Goal: Task Accomplishment & Management: Manage account settings

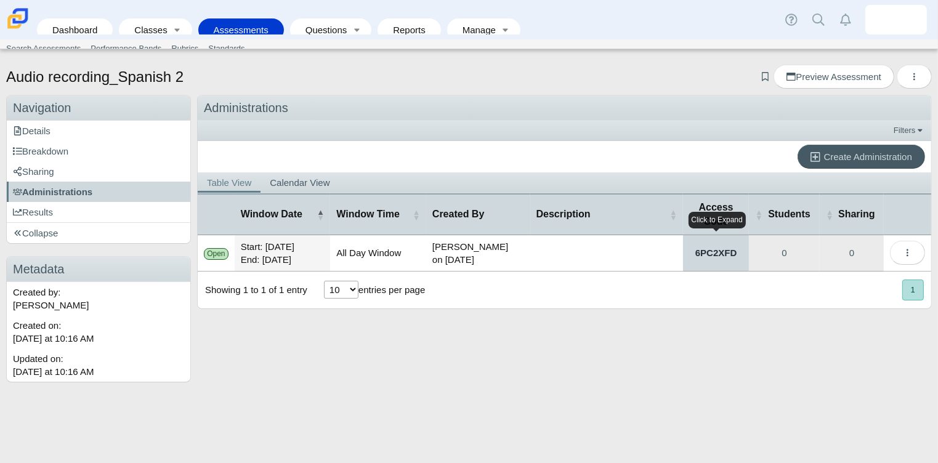
click at [715, 248] on link "6PC2XFD" at bounding box center [716, 253] width 66 height 36
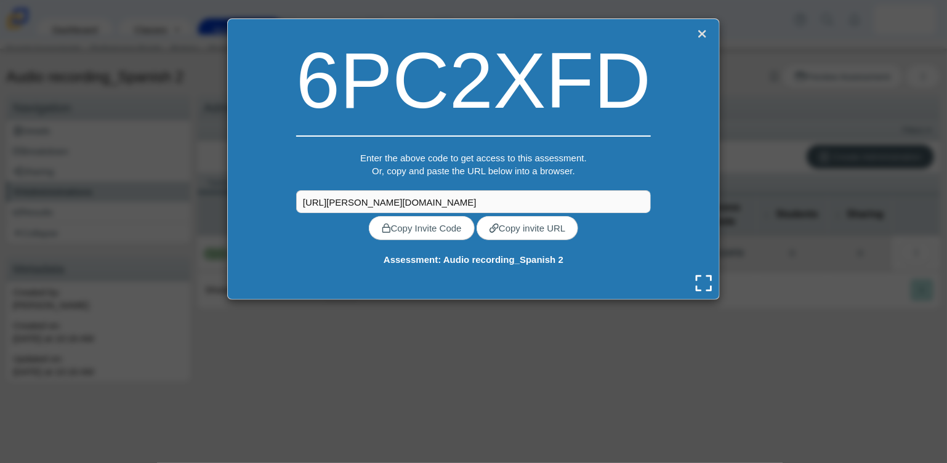
click at [695, 38] on link "Close" at bounding box center [702, 33] width 16 height 17
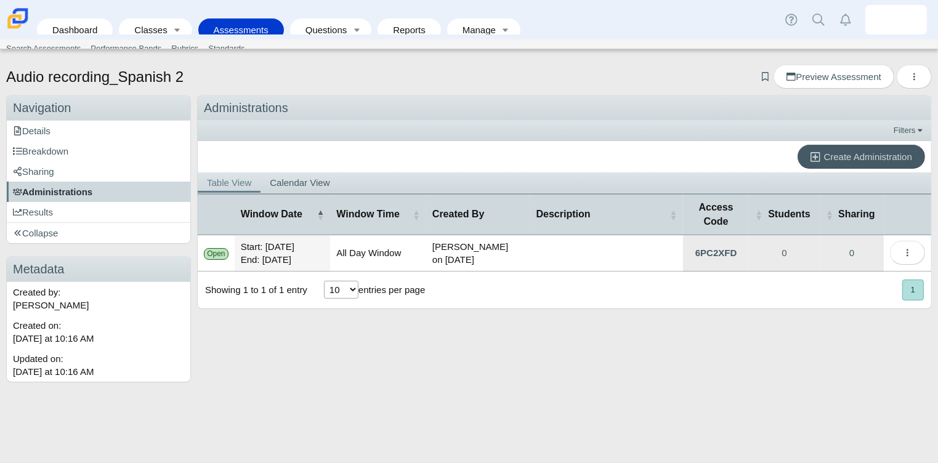
click at [86, 189] on span "Administrations" at bounding box center [52, 192] width 79 height 10
click at [210, 253] on div "Open" at bounding box center [216, 254] width 25 height 12
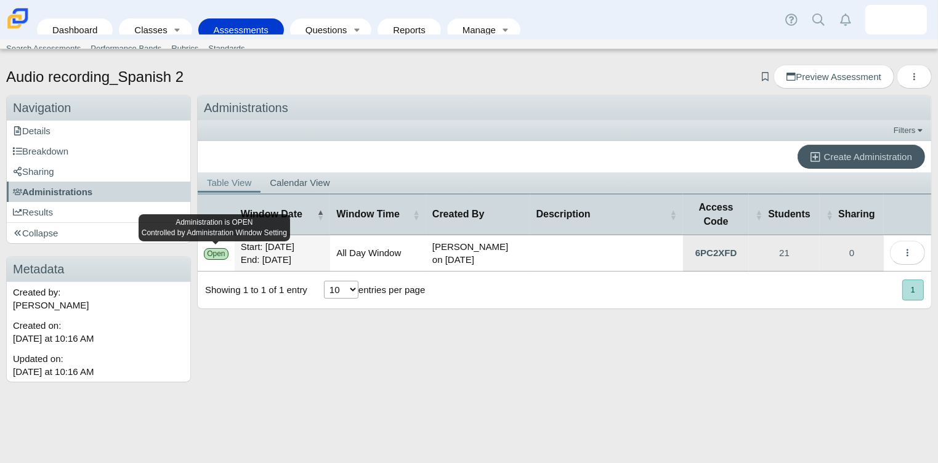
click at [210, 253] on div "Open" at bounding box center [216, 254] width 25 height 12
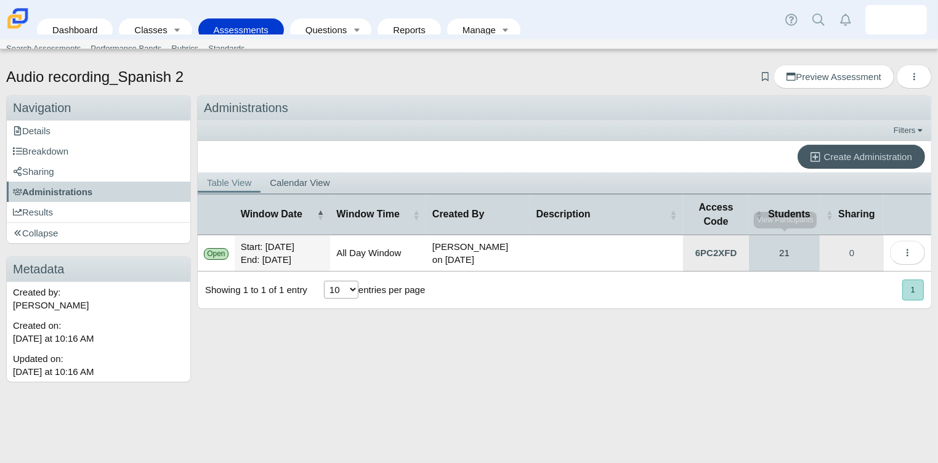
click at [798, 248] on link "21" at bounding box center [784, 253] width 71 height 36
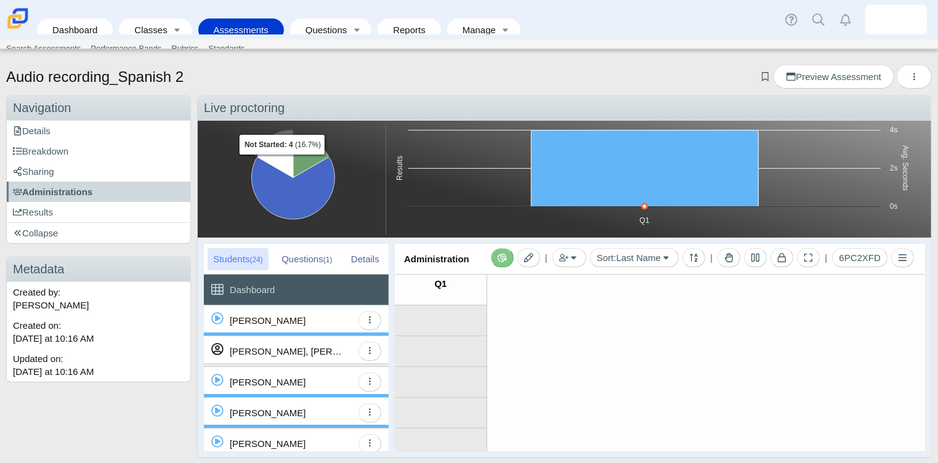
click at [282, 164] on icon "Not Started, 4. Completed." at bounding box center [275, 156] width 35 height 41
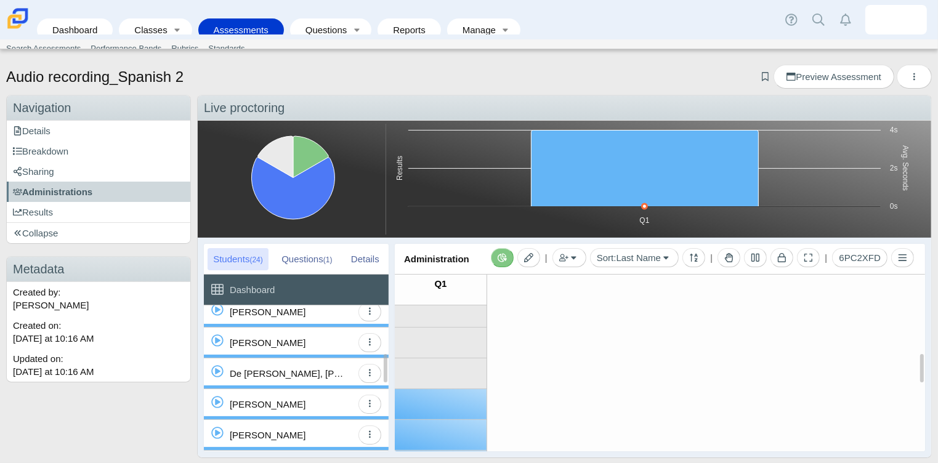
scroll to position [208, 0]
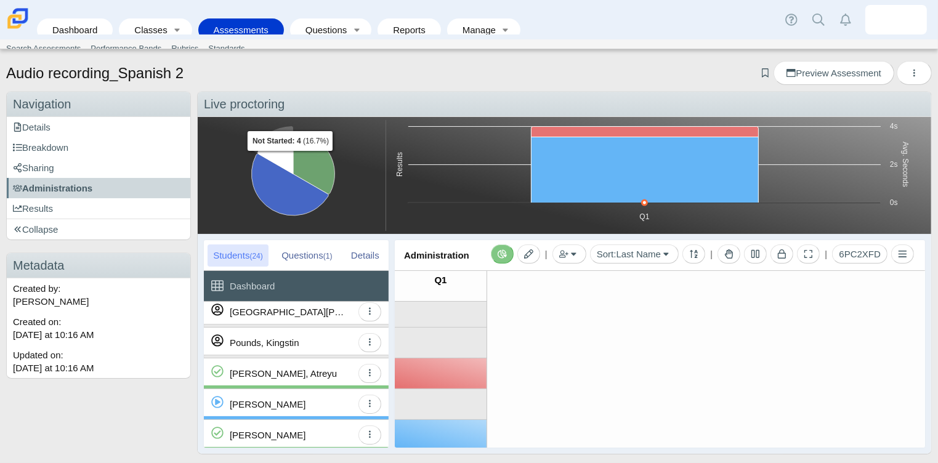
click at [290, 160] on icon "Not Started, 4. Completed." at bounding box center [275, 152] width 35 height 41
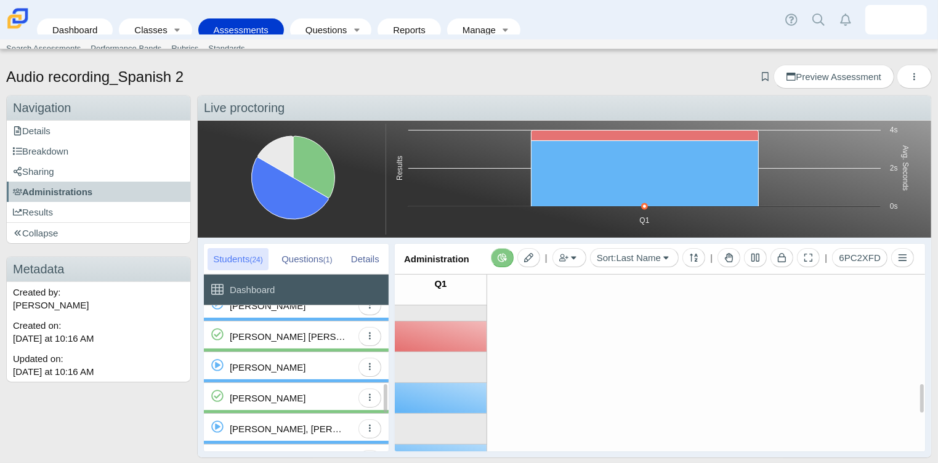
scroll to position [397, 0]
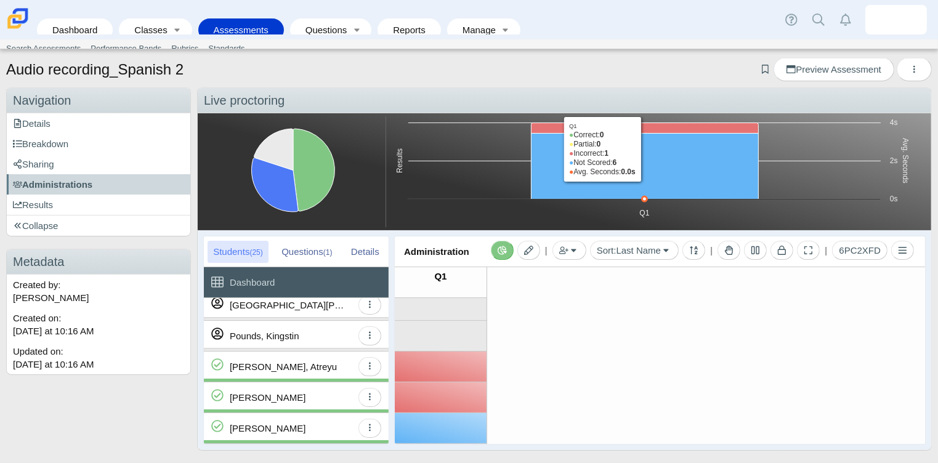
click at [626, 164] on icon "Q1, 6. Not Scored." at bounding box center [645, 167] width 227 height 66
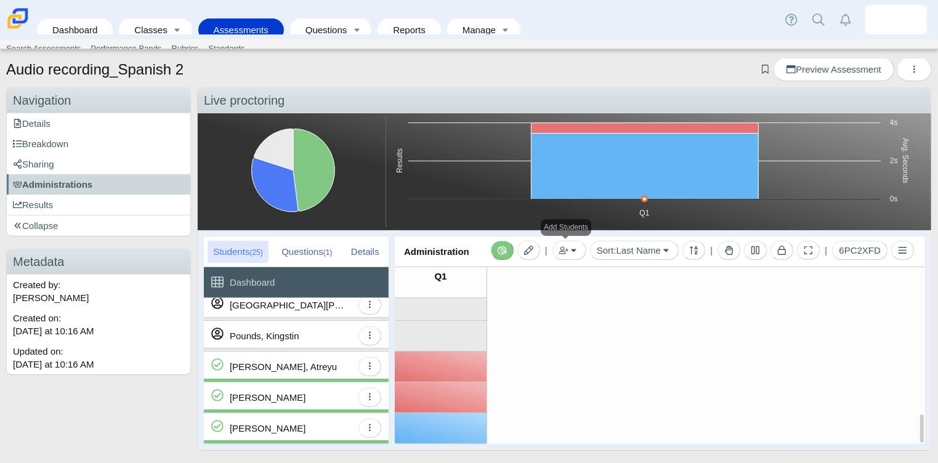
scroll to position [624, 0]
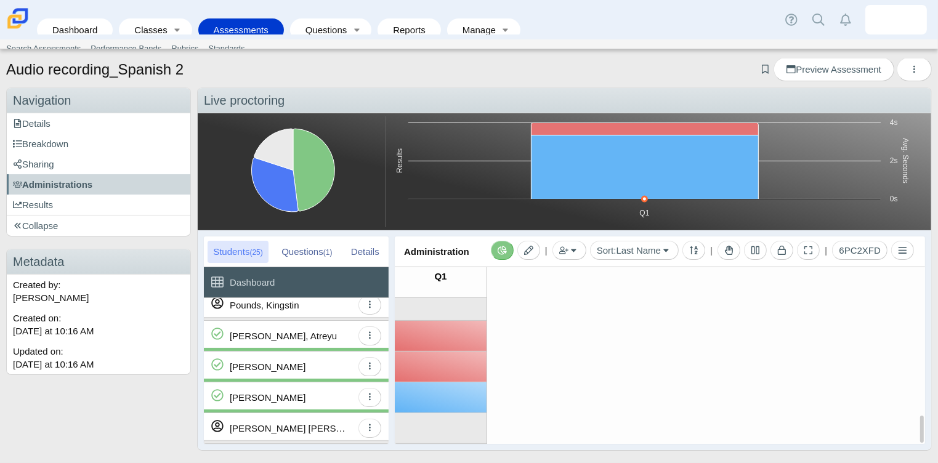
click at [467, 398] on div "(No Preview Available)" at bounding box center [441, 397] width 92 height 30
click at [261, 392] on div "Sanford, Aaron" at bounding box center [268, 397] width 76 height 30
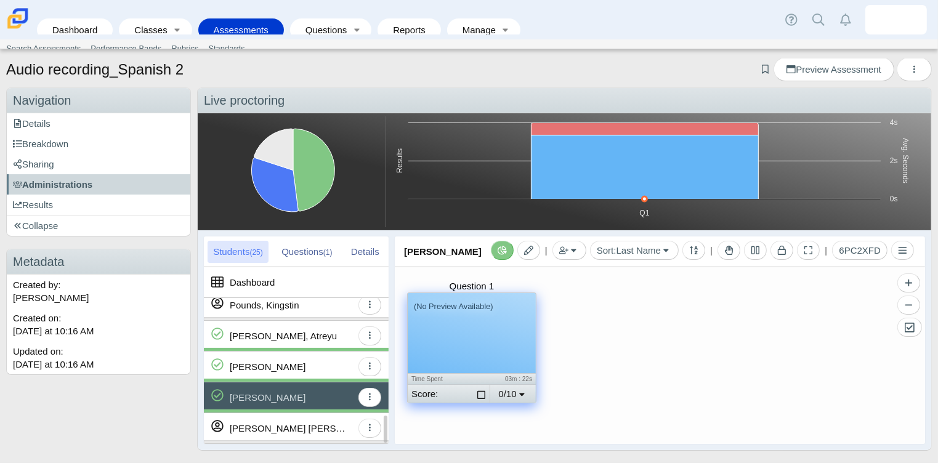
click at [264, 394] on div "Sanford, Aaron" at bounding box center [268, 397] width 76 height 30
click at [655, 352] on div "Question 1 (No Preview Available) Time Spent 03m : 22s Score: Select for gradin…" at bounding box center [660, 355] width 530 height 177
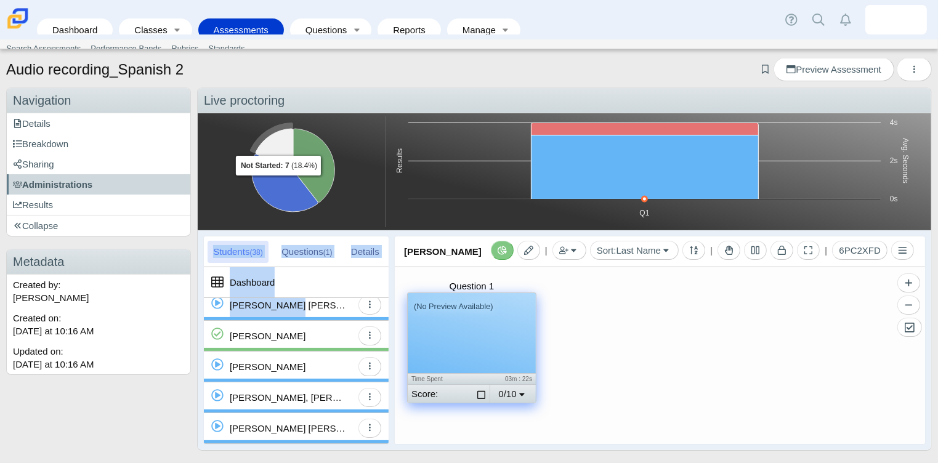
drag, startPoint x: 283, startPoint y: 313, endPoint x: 278, endPoint y: 145, distance: 167.6
click at [278, 113] on div "Hedgehogs working overtime to get this loaded, hold please! Chart Pie chart wit…" at bounding box center [565, 113] width 734 height 0
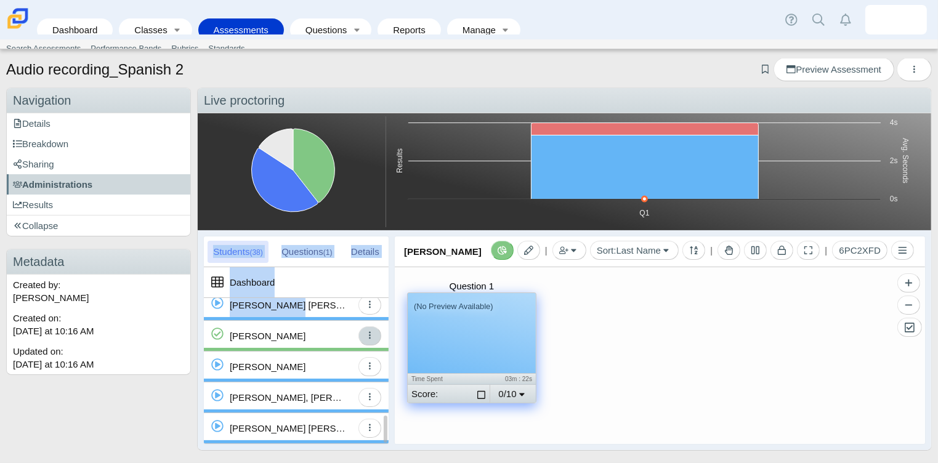
click at [374, 334] on button "button" at bounding box center [369, 335] width 23 height 19
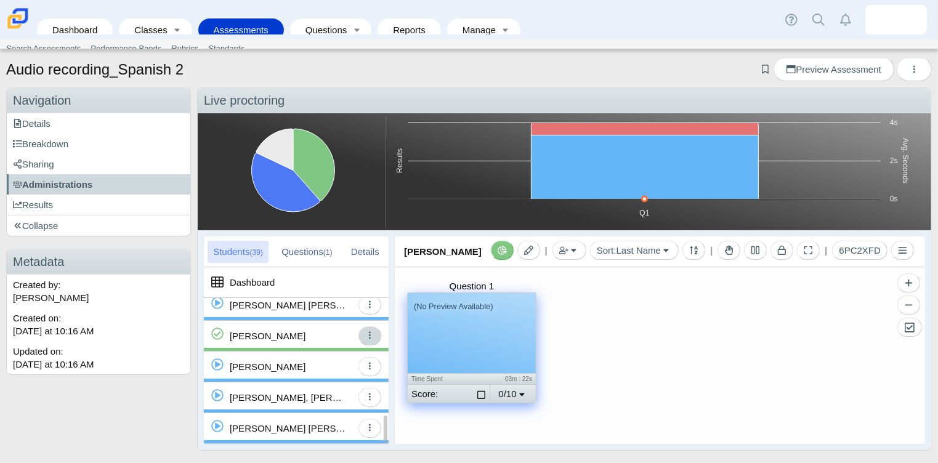
click at [367, 332] on icon "button" at bounding box center [369, 335] width 9 height 9
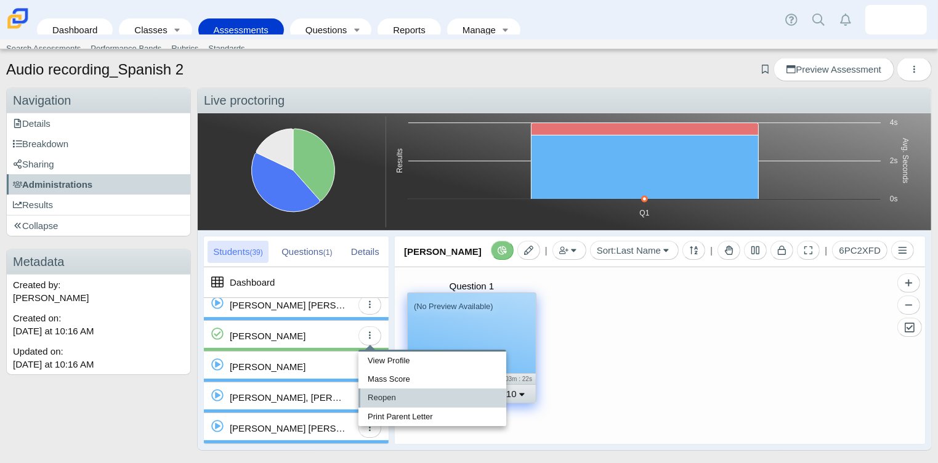
click at [395, 398] on link "Reopen" at bounding box center [432, 398] width 148 height 18
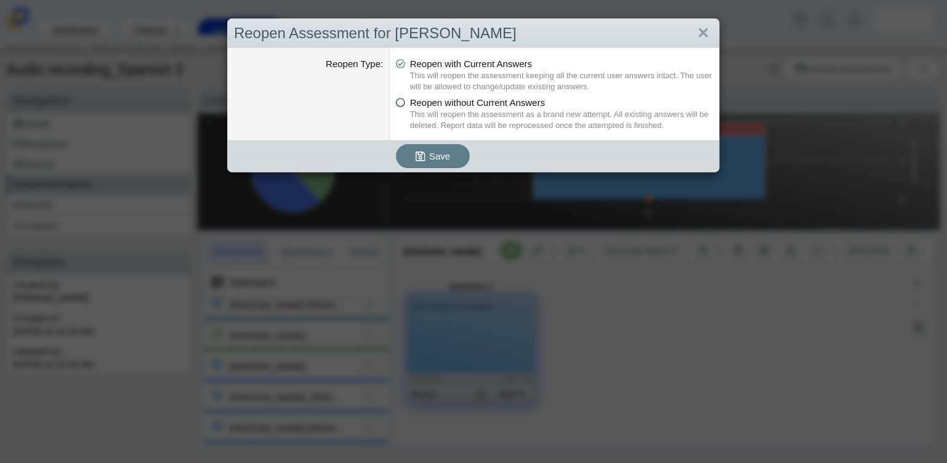
click at [400, 105] on icon at bounding box center [400, 100] width 9 height 9
click at [400, 103] on input "Reopen without Current Answers" at bounding box center [399, 99] width 8 height 8
radio input "true"
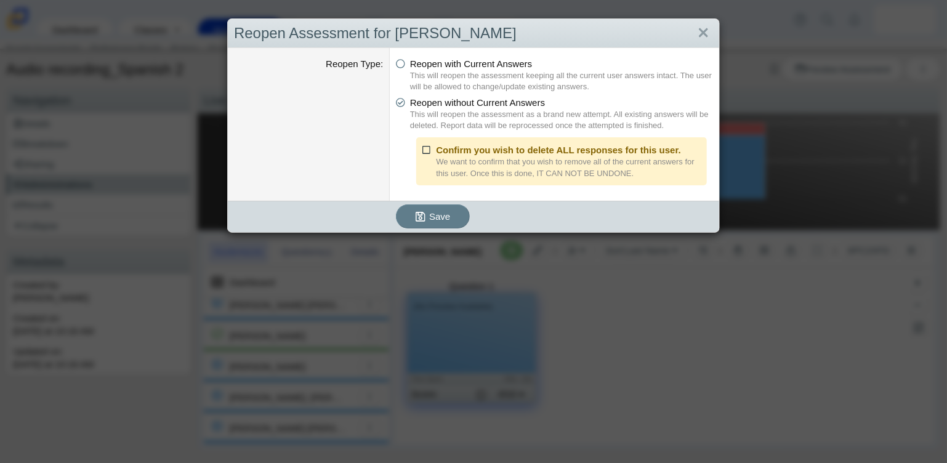
click at [426, 150] on icon at bounding box center [427, 148] width 9 height 9
click at [426, 150] on input "Confirm you wish to delete ALL responses for this user." at bounding box center [426, 147] width 8 height 8
checkbox input "true"
click at [429, 218] on span "Save" at bounding box center [439, 216] width 21 height 10
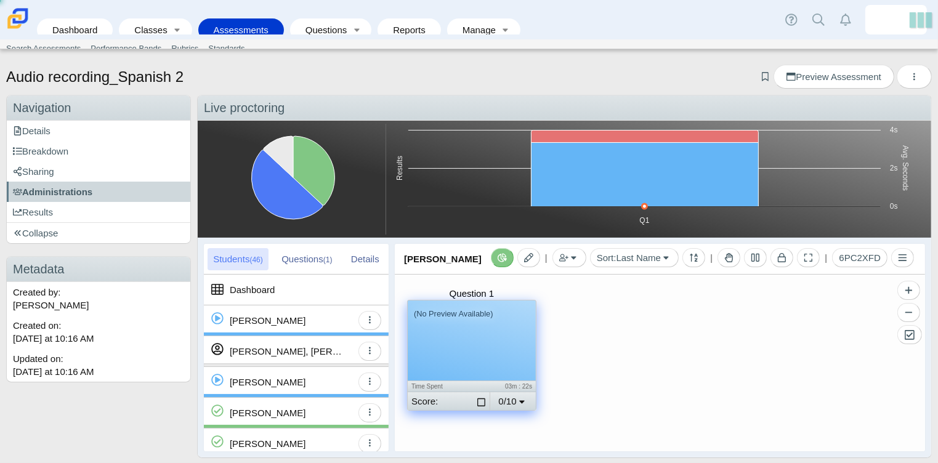
scroll to position [7, 0]
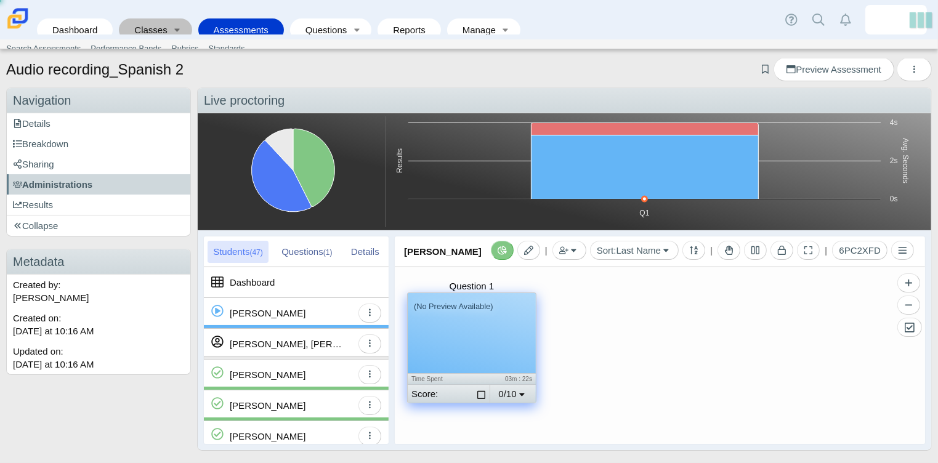
click at [127, 24] on link "Classes" at bounding box center [146, 29] width 43 height 23
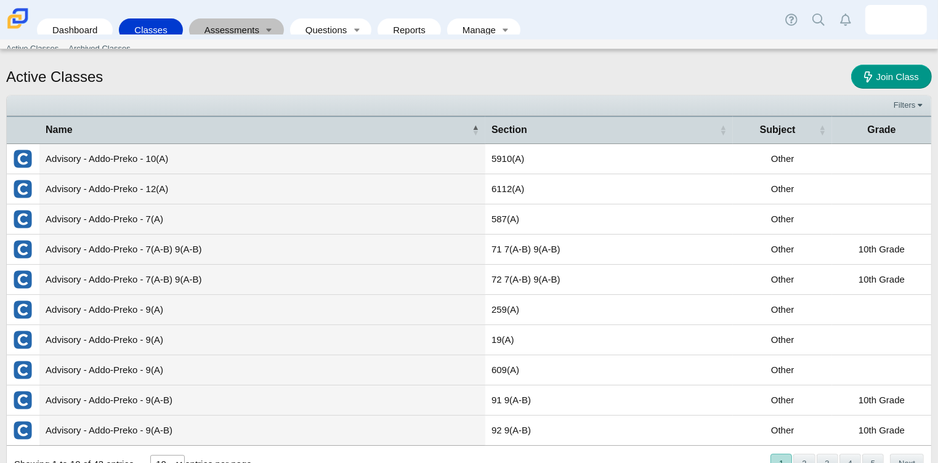
click at [200, 23] on link "Assessments" at bounding box center [227, 29] width 65 height 23
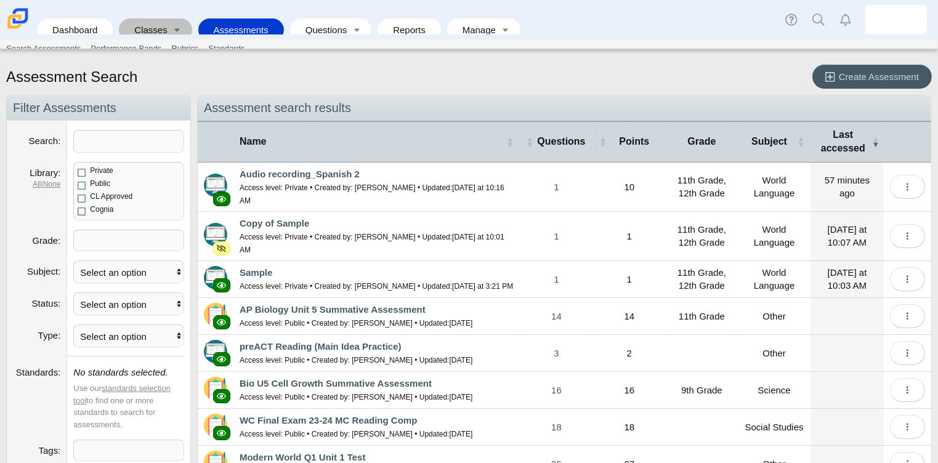
click at [152, 22] on link "Classes" at bounding box center [146, 29] width 43 height 23
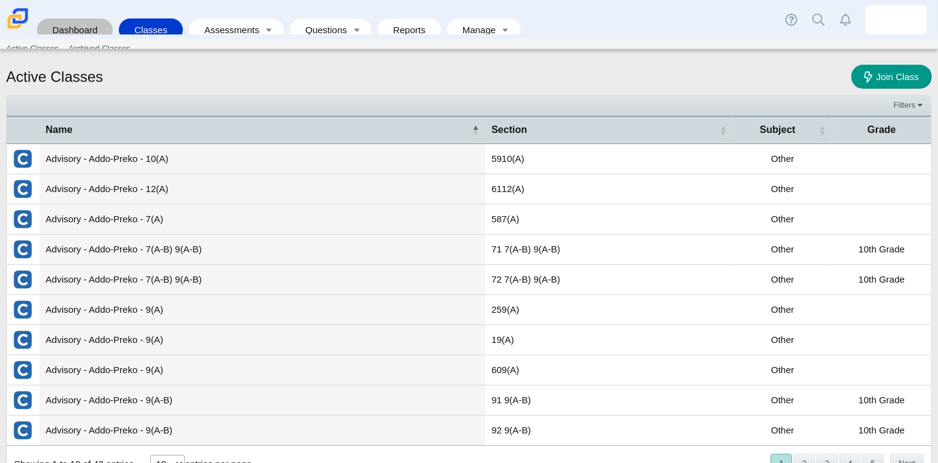
click at [87, 22] on link "Dashboard" at bounding box center [74, 29] width 63 height 23
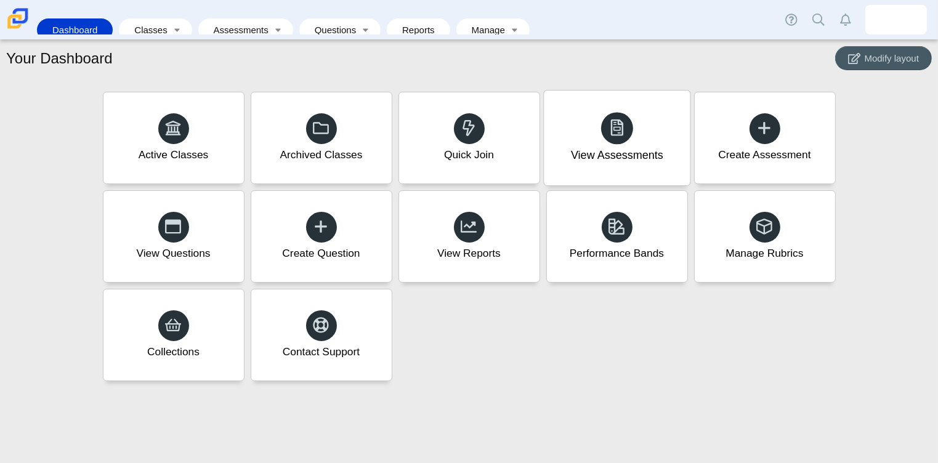
click at [650, 185] on link "View Assessments" at bounding box center [616, 138] width 147 height 96
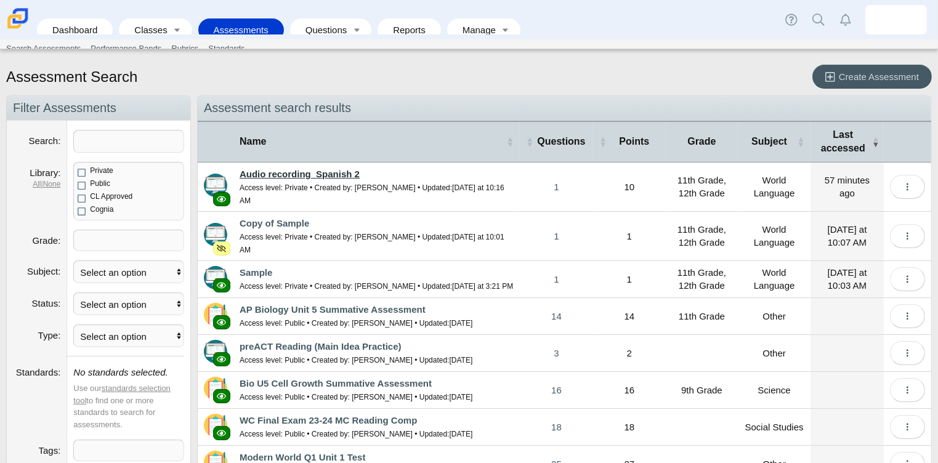
click at [327, 169] on link "Audio recording_Spanish 2" at bounding box center [300, 174] width 120 height 10
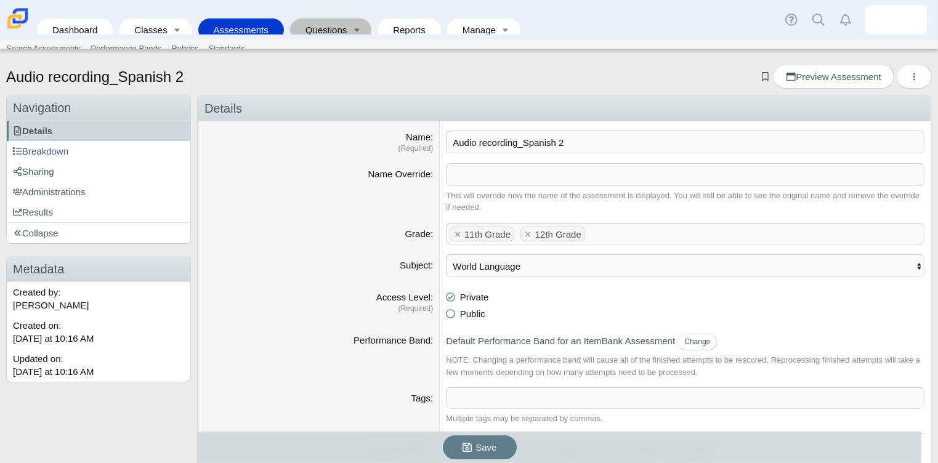
click at [302, 20] on link "Questions" at bounding box center [322, 29] width 52 height 23
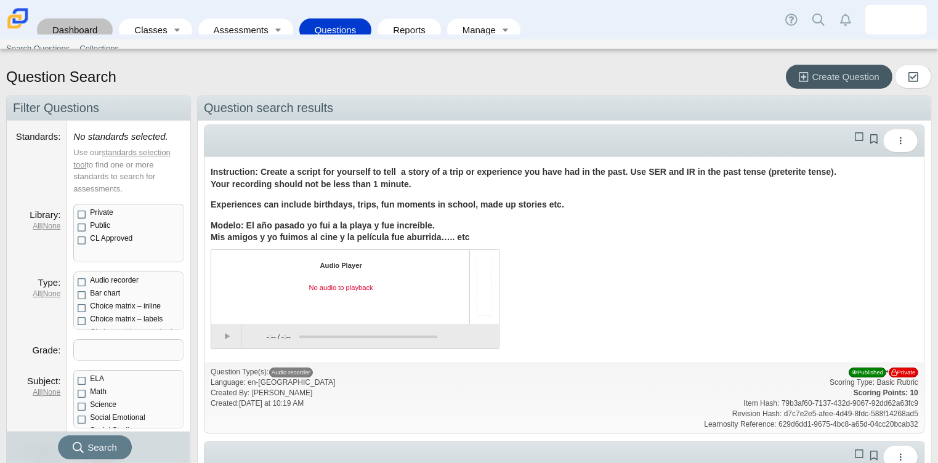
click at [75, 18] on link "Dashboard" at bounding box center [74, 29] width 63 height 23
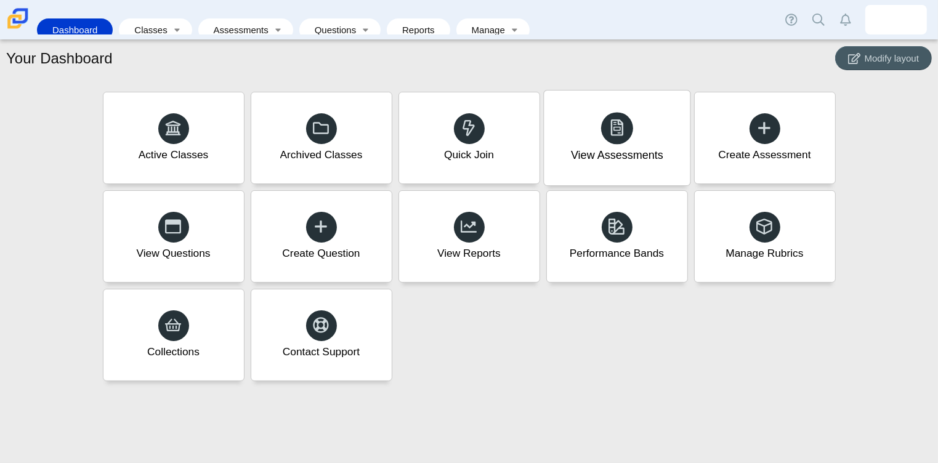
click at [642, 144] on div "View Assessments" at bounding box center [617, 138] width 146 height 95
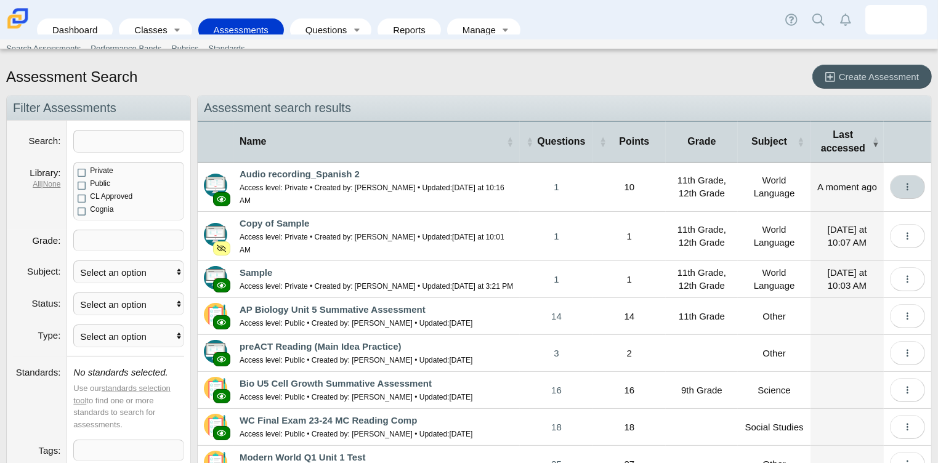
click at [903, 191] on span "More options" at bounding box center [907, 187] width 9 height 10
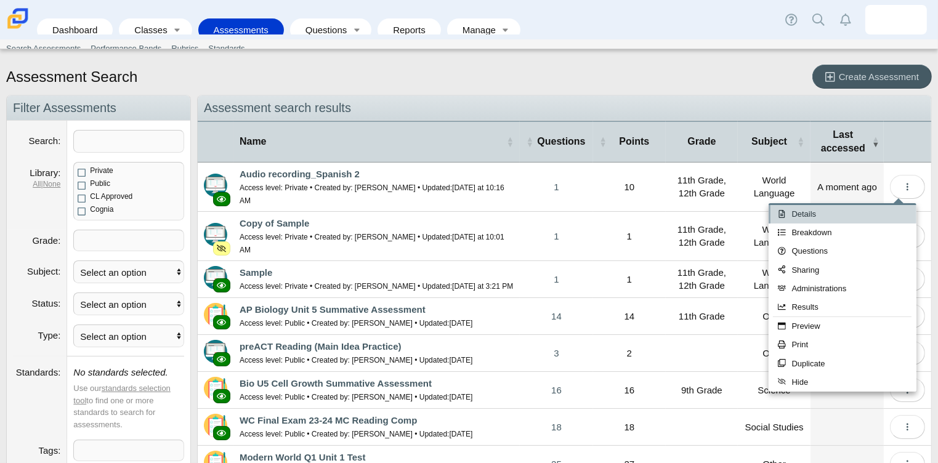
click at [863, 212] on link "Details" at bounding box center [843, 214] width 148 height 18
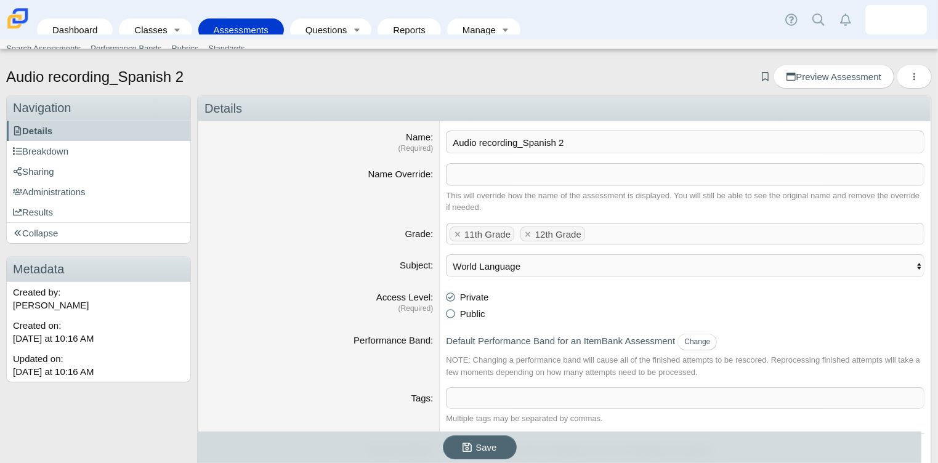
click at [483, 443] on span "Save" at bounding box center [485, 447] width 21 height 10
click at [325, 18] on link "Questions" at bounding box center [322, 29] width 52 height 23
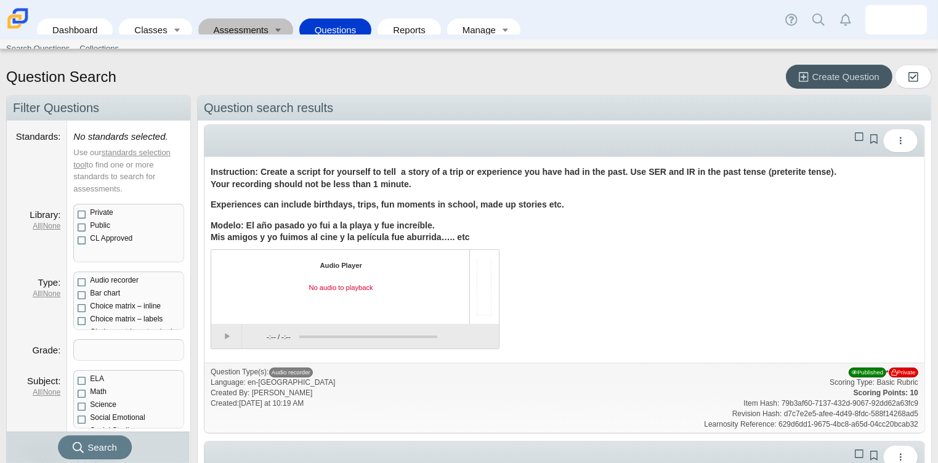
click at [241, 19] on link "Assessments" at bounding box center [236, 29] width 65 height 23
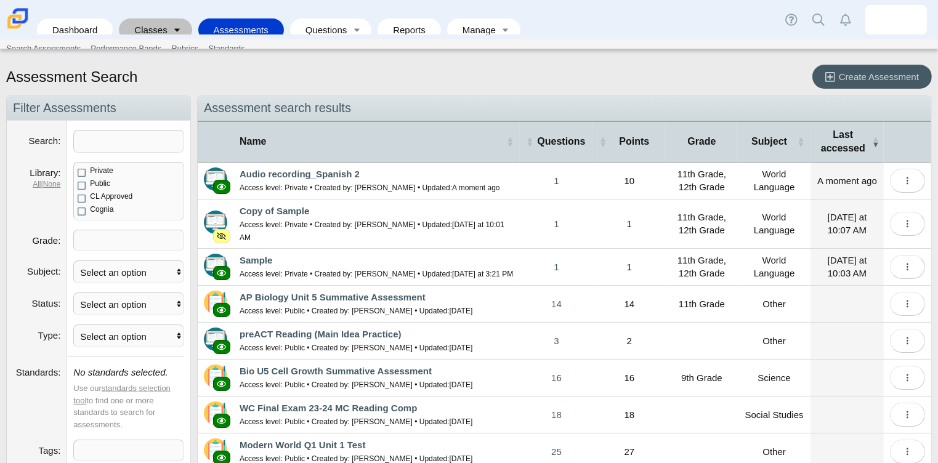
click at [169, 19] on link "Toggle expanded" at bounding box center [177, 29] width 17 height 23
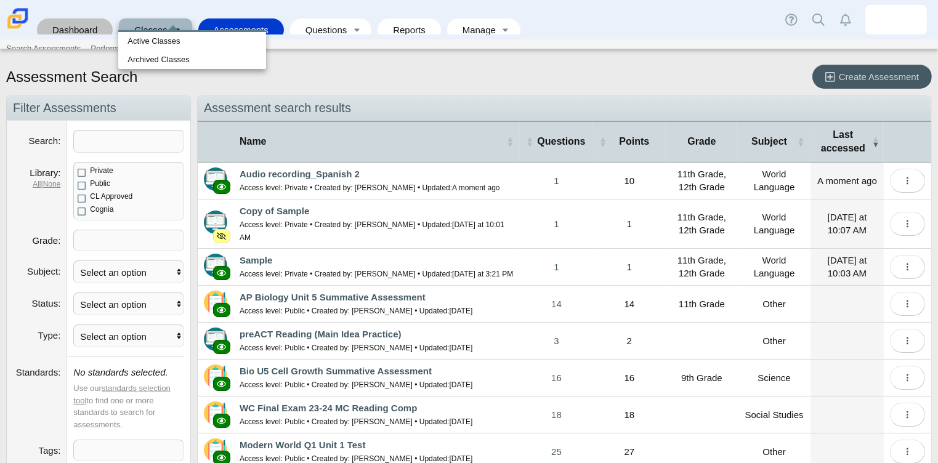
click at [87, 25] on link "Dashboard" at bounding box center [74, 29] width 63 height 23
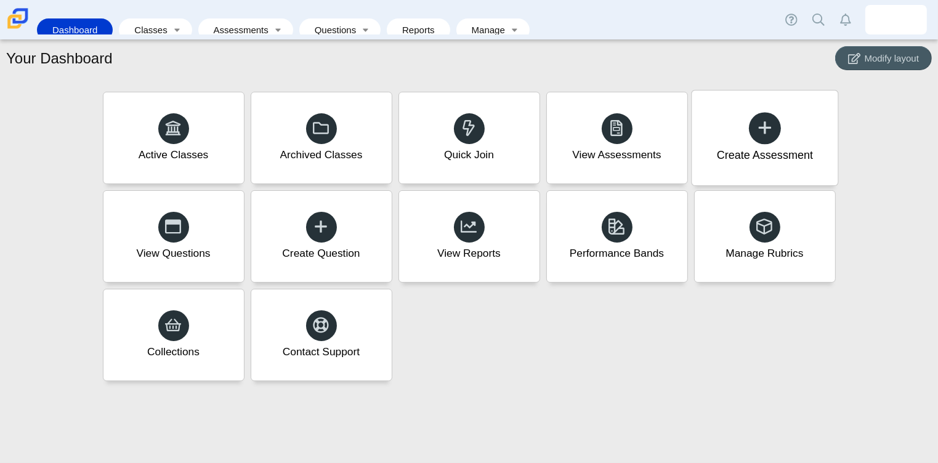
click at [755, 137] on div at bounding box center [765, 128] width 32 height 32
click at [229, 18] on link "Assessments" at bounding box center [236, 29] width 65 height 23
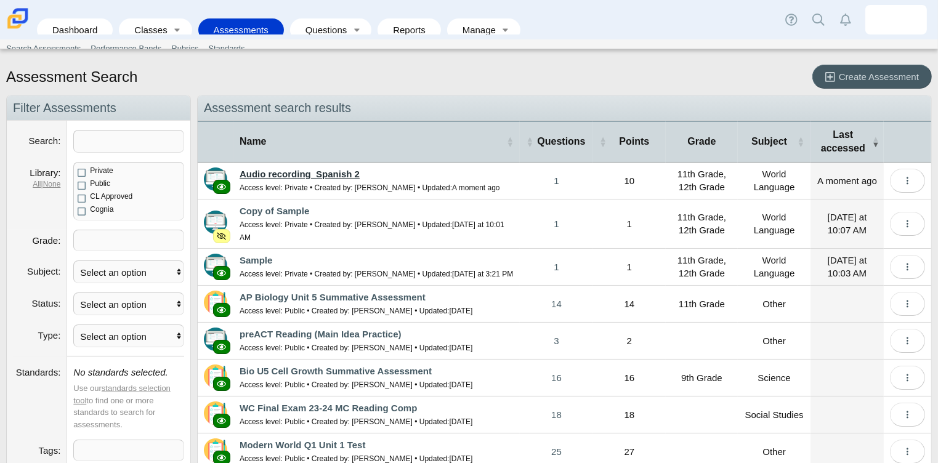
click at [333, 175] on link "Audio recording_Spanish 2" at bounding box center [300, 174] width 120 height 10
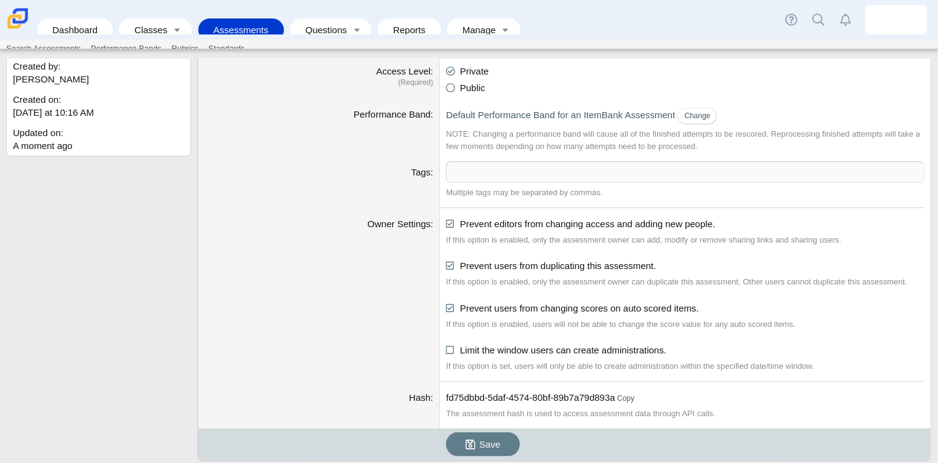
scroll to position [246, 0]
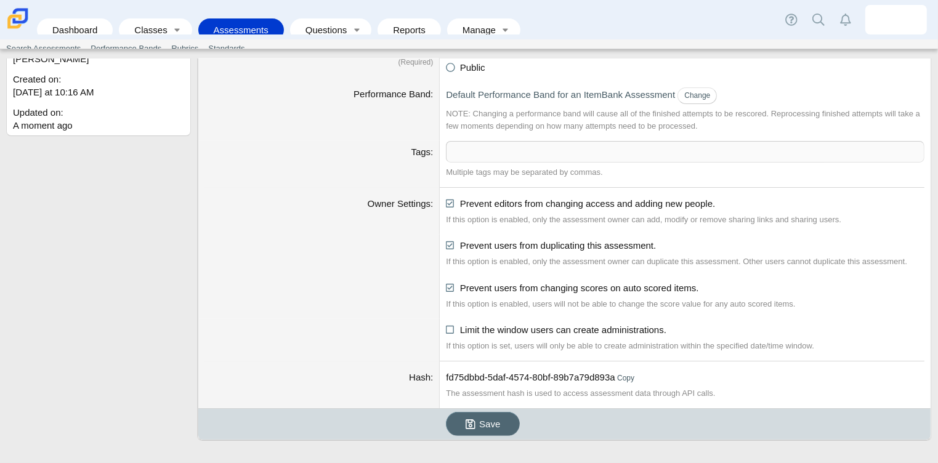
click at [500, 413] on button "Save" at bounding box center [483, 424] width 74 height 24
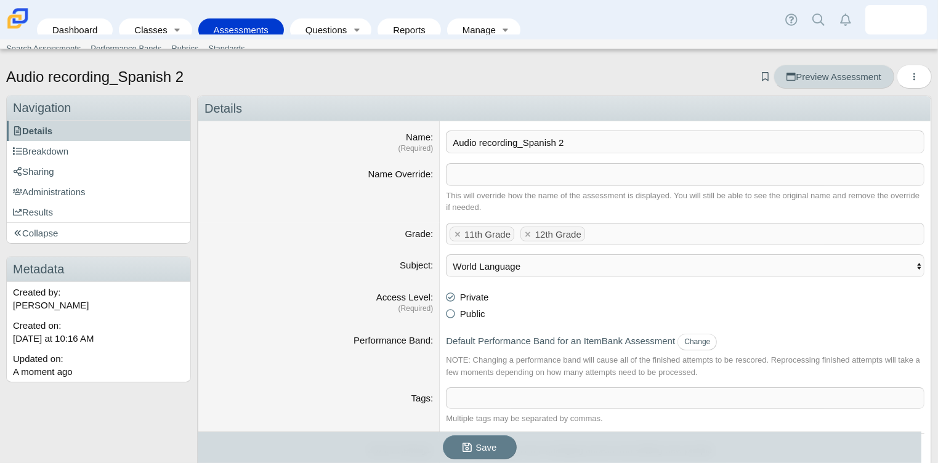
click at [821, 83] on link "Preview Assessment" at bounding box center [834, 77] width 120 height 24
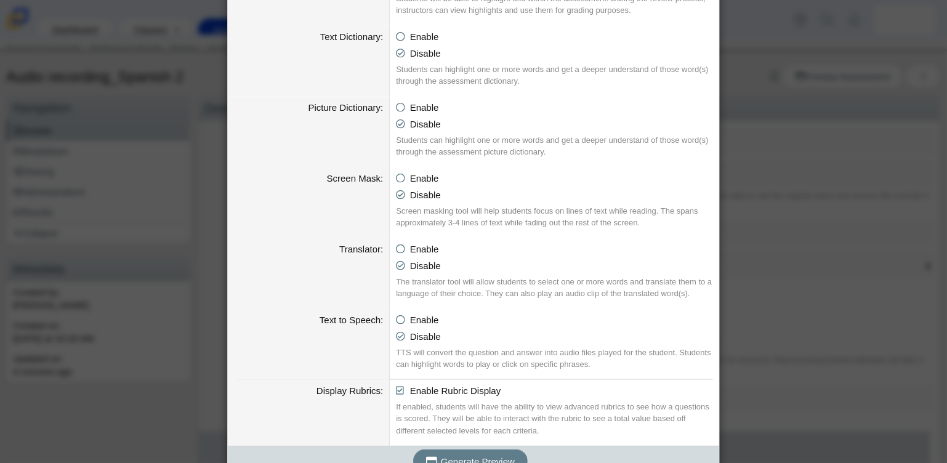
scroll to position [585, 0]
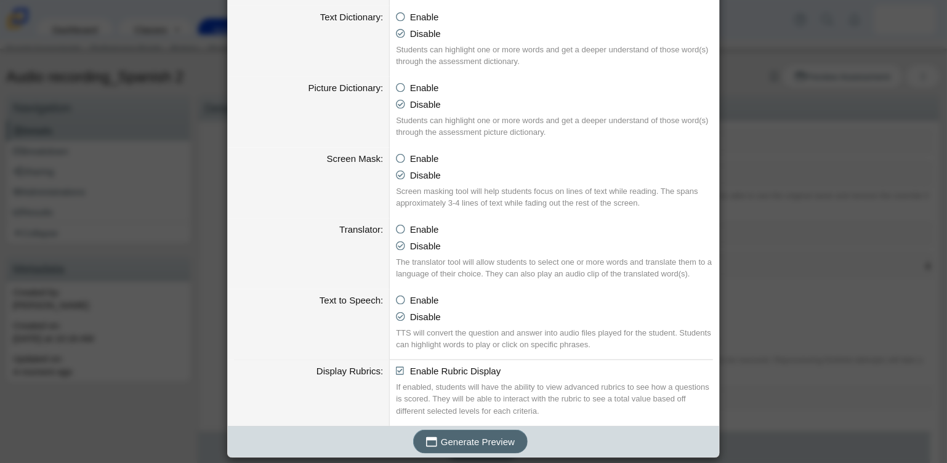
click at [483, 445] on span "Generate Preview" at bounding box center [478, 442] width 74 height 10
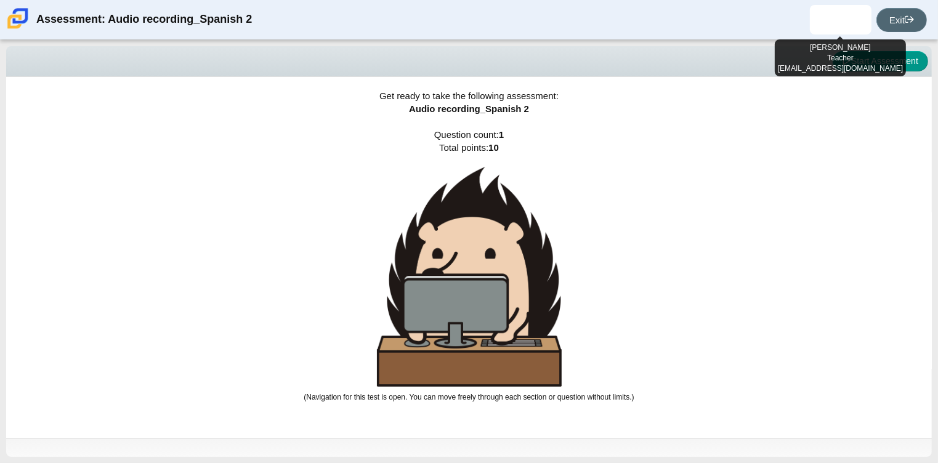
click at [913, 14] on link "Exit" at bounding box center [901, 20] width 51 height 24
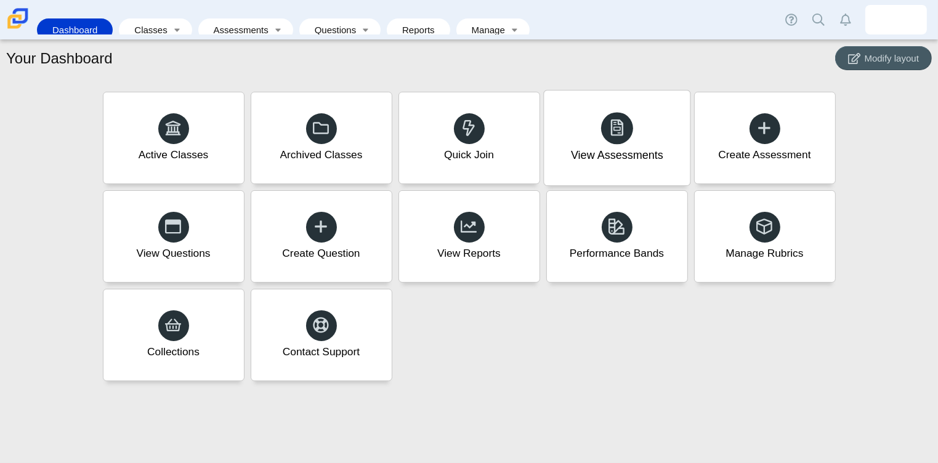
click at [612, 140] on div at bounding box center [617, 128] width 32 height 32
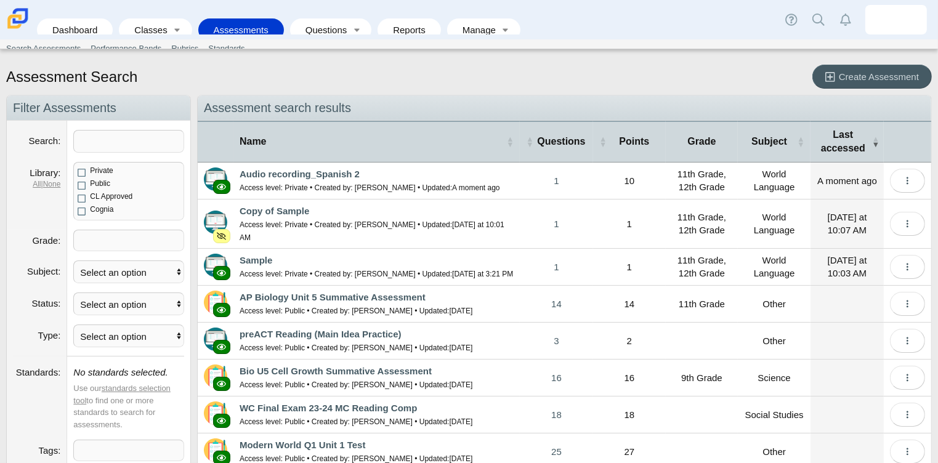
click at [360, 174] on td "Audio recording_Spanish 2 Access level: Private • Created by: [PERSON_NAME] • U…" at bounding box center [376, 181] width 286 height 37
click at [338, 176] on link "Audio recording_Spanish 2" at bounding box center [300, 174] width 120 height 10
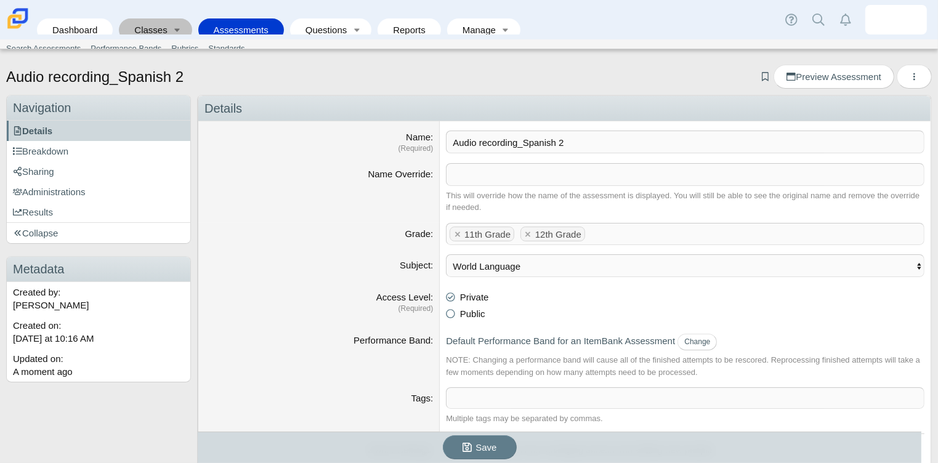
click at [152, 18] on link "Classes" at bounding box center [146, 29] width 43 height 23
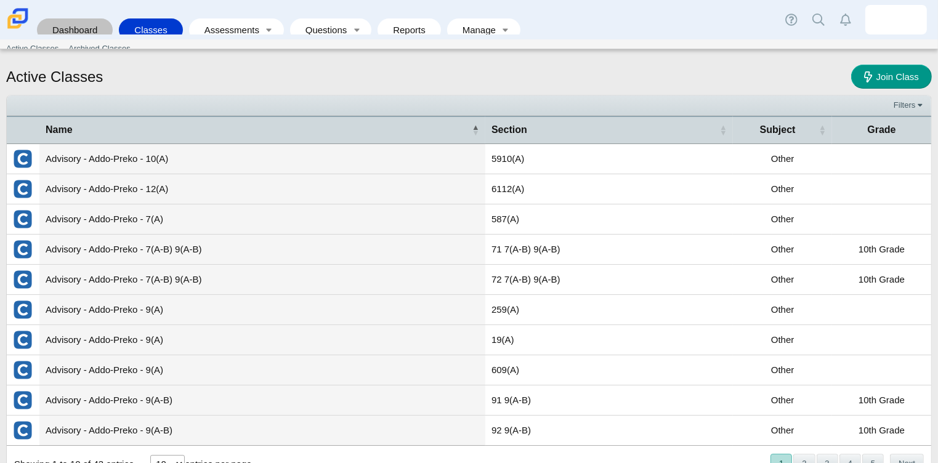
click at [78, 24] on link "Dashboard" at bounding box center [74, 29] width 63 height 23
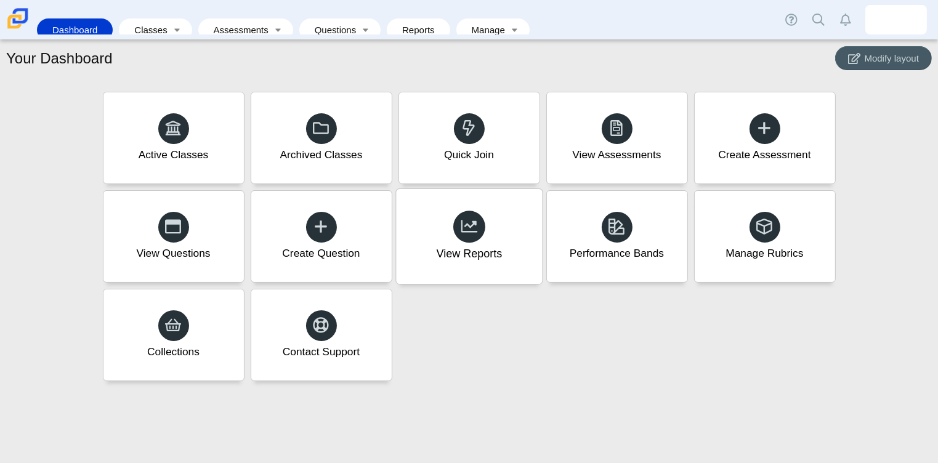
click at [469, 238] on div at bounding box center [469, 227] width 32 height 32
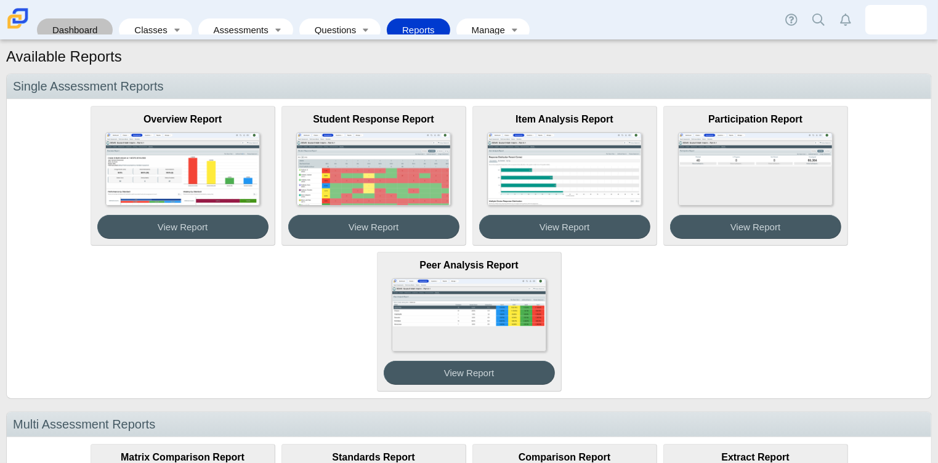
click at [64, 22] on link "Dashboard" at bounding box center [74, 29] width 63 height 23
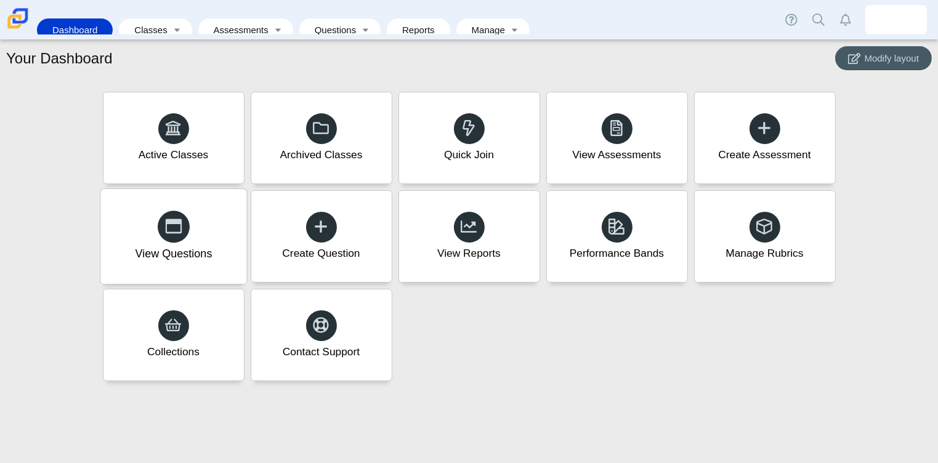
click at [194, 222] on div "View Questions" at bounding box center [173, 236] width 146 height 95
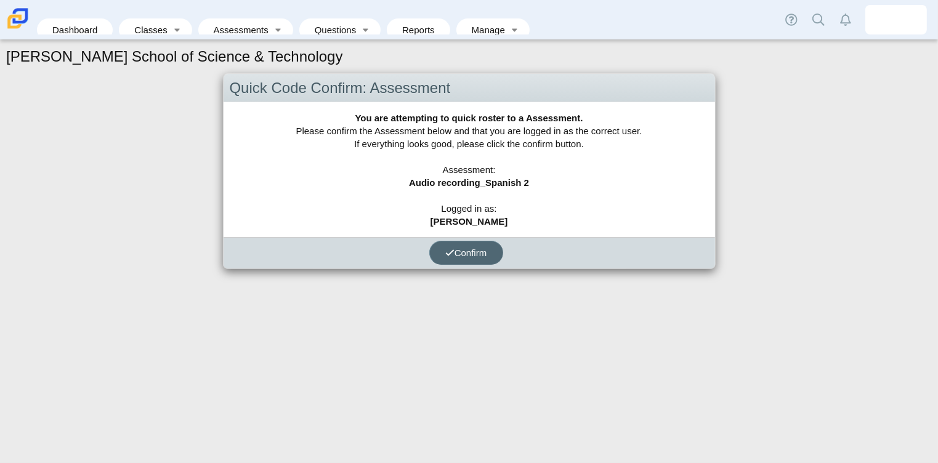
click at [439, 259] on button "Confirm" at bounding box center [466, 253] width 74 height 24
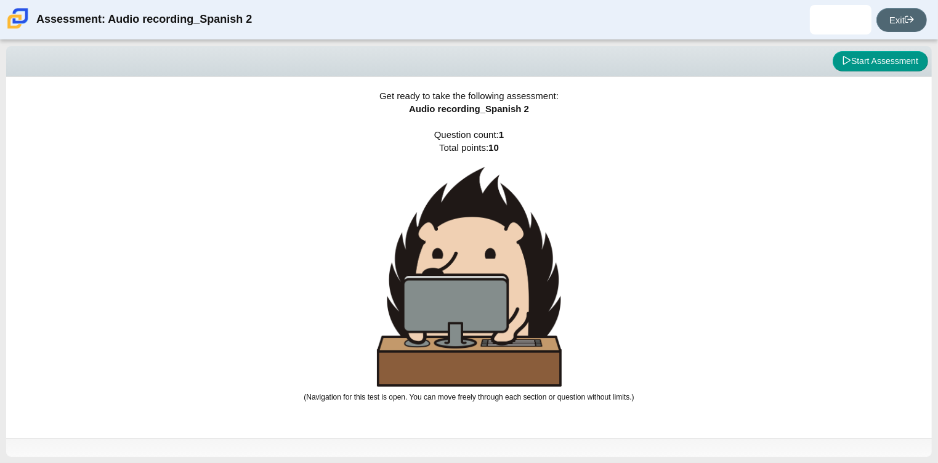
click at [907, 20] on icon at bounding box center [909, 19] width 9 height 9
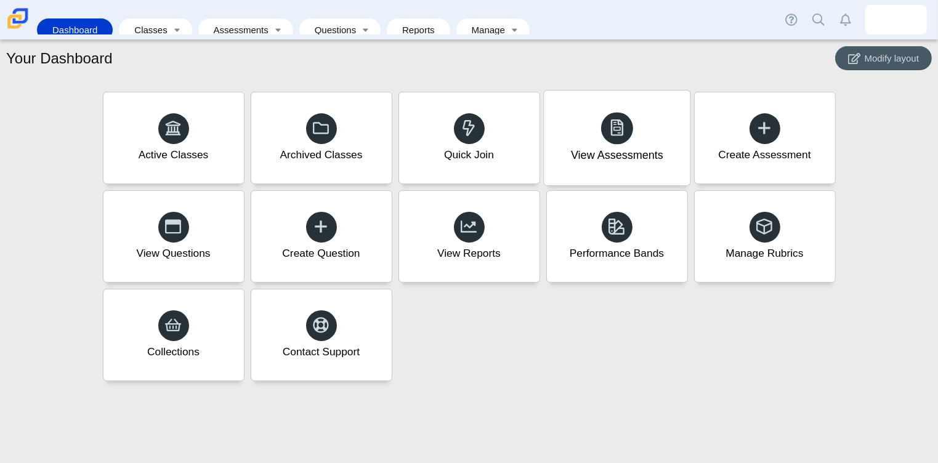
click at [586, 132] on div "View Assessments" at bounding box center [617, 138] width 146 height 95
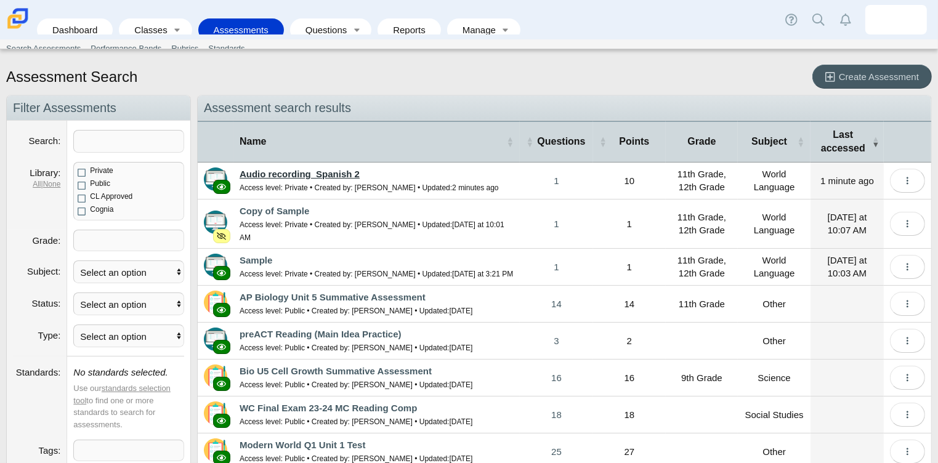
click at [303, 175] on link "Audio recording_Spanish 2" at bounding box center [300, 174] width 120 height 10
click at [835, 68] on link "Create Assessment" at bounding box center [871, 77] width 119 height 24
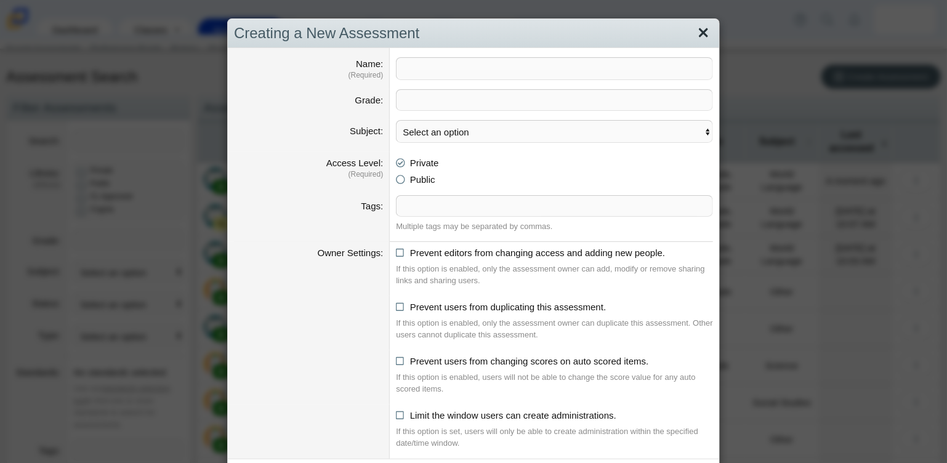
click at [694, 36] on link "Close" at bounding box center [703, 33] width 19 height 21
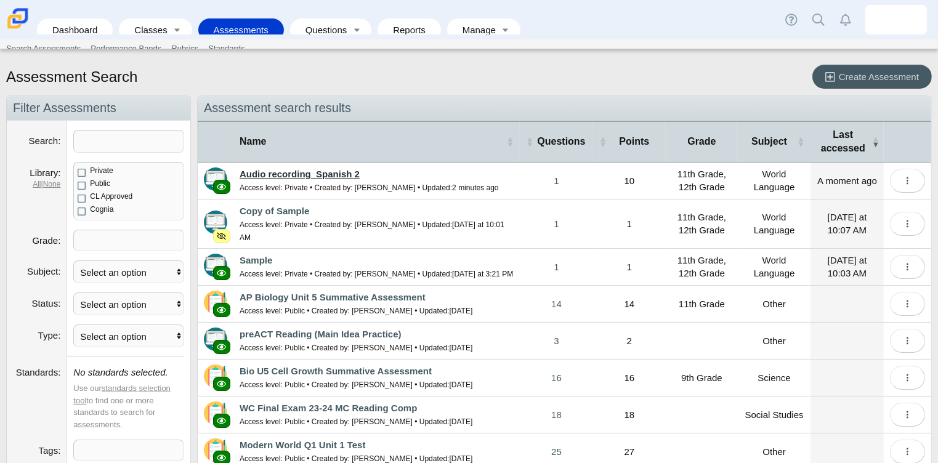
click at [283, 173] on link "Audio recording_Spanish 2" at bounding box center [300, 174] width 120 height 10
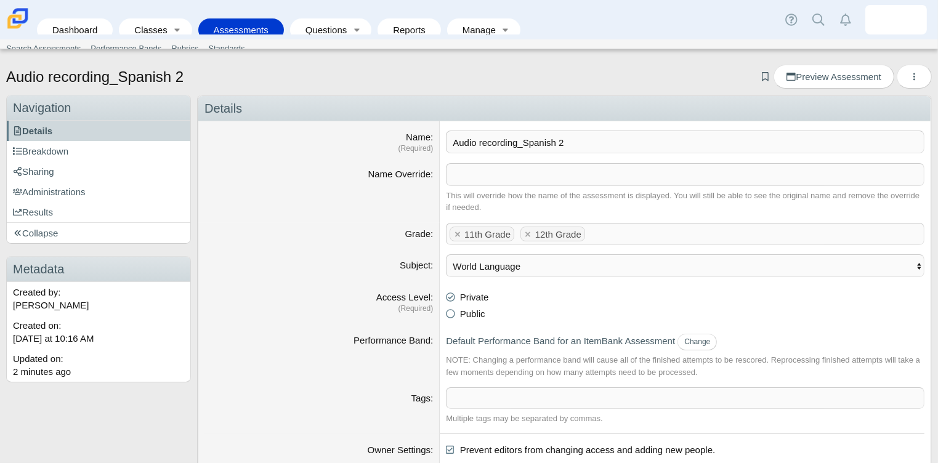
scroll to position [246, 0]
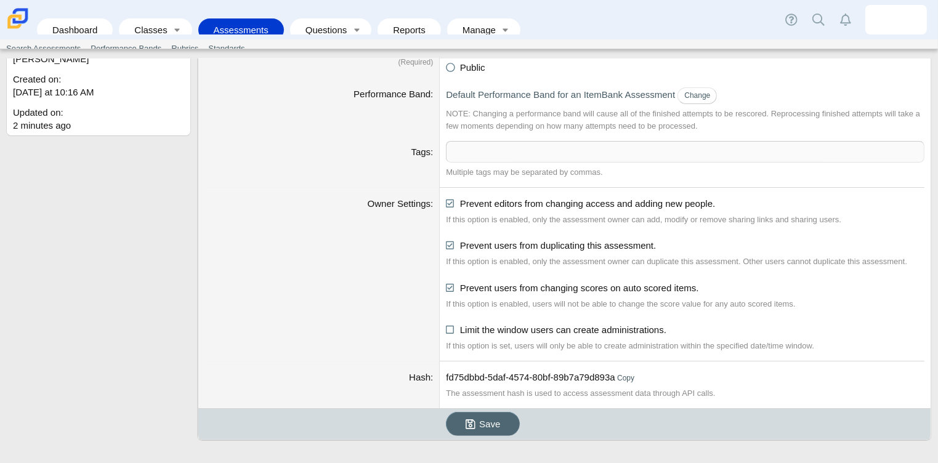
click at [505, 415] on button "Save" at bounding box center [483, 424] width 74 height 24
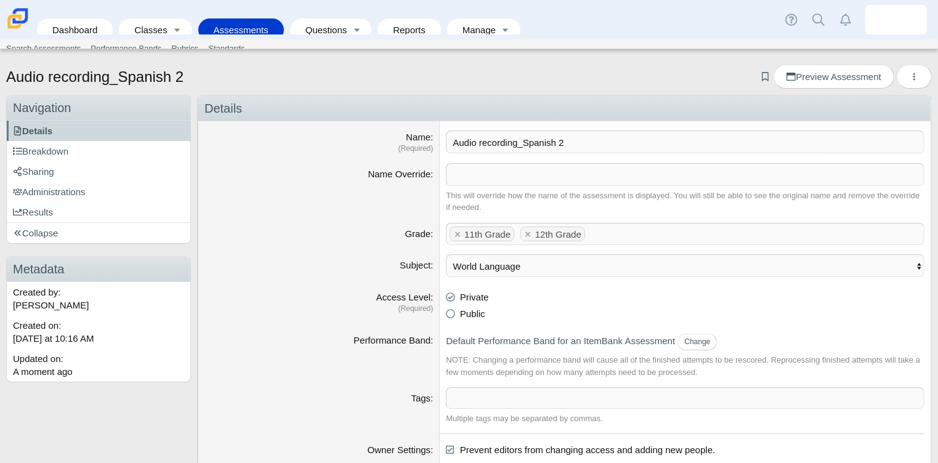
scroll to position [246, 0]
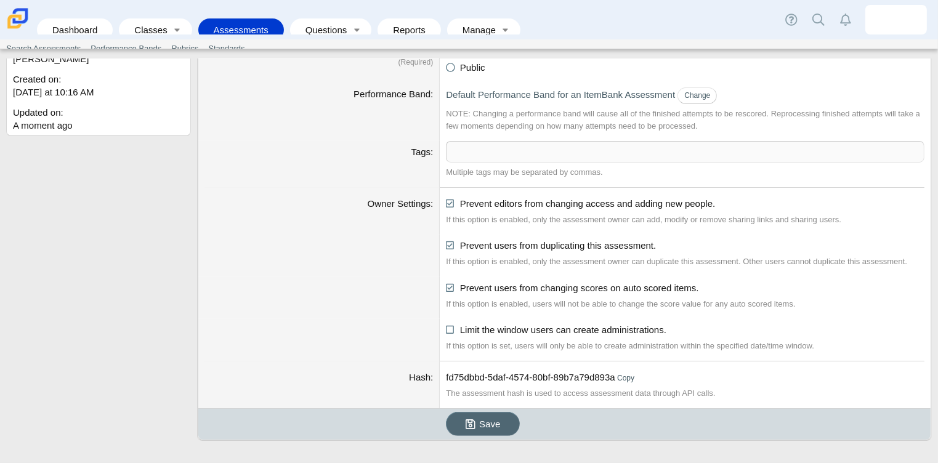
click at [475, 424] on icon "submit" at bounding box center [473, 424] width 14 height 13
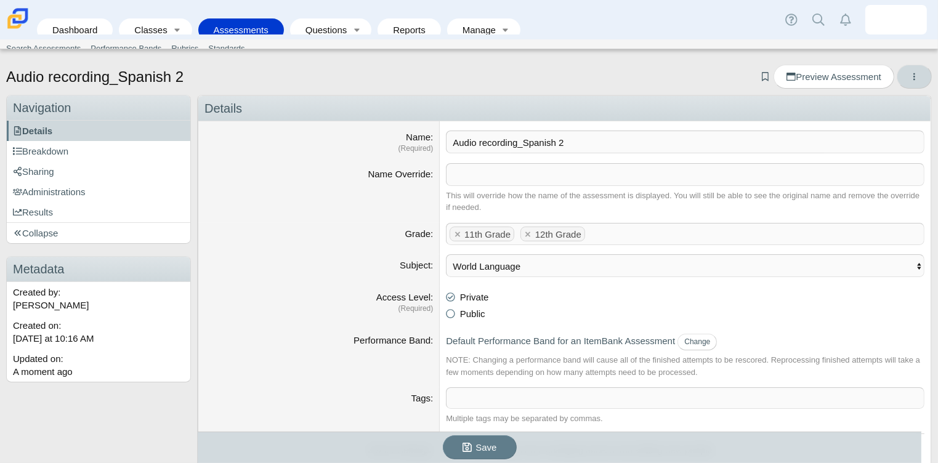
click at [898, 75] on button "More options" at bounding box center [914, 77] width 35 height 24
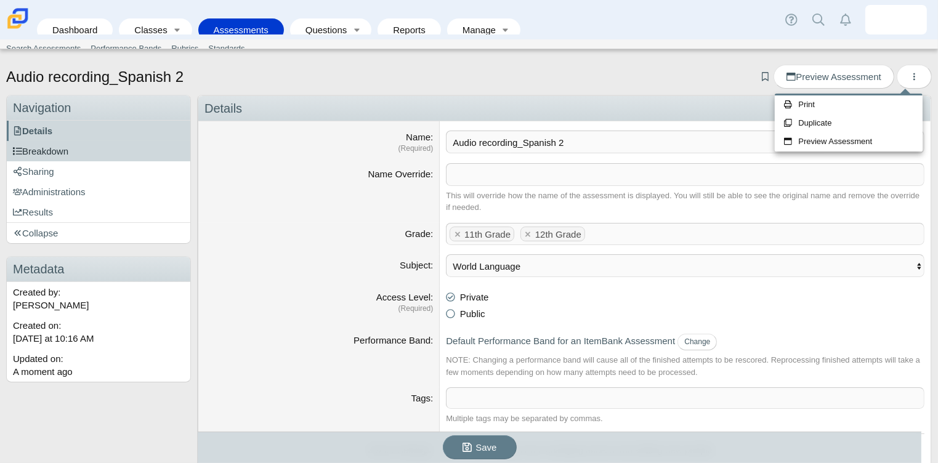
click at [92, 153] on link "Breakdown" at bounding box center [99, 151] width 184 height 20
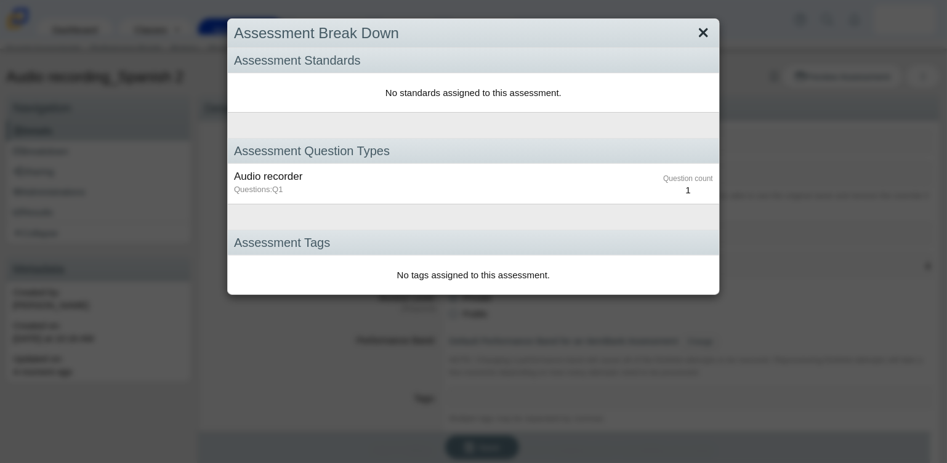
click at [694, 31] on link "Close" at bounding box center [703, 33] width 19 height 21
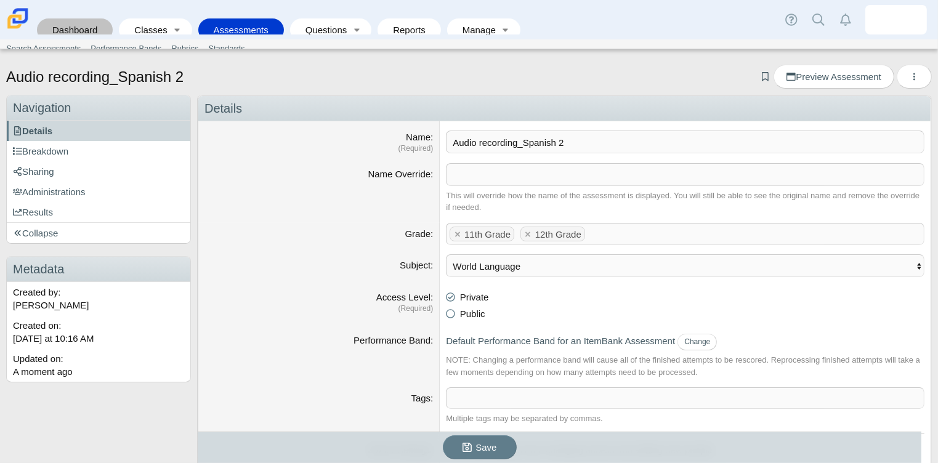
click at [79, 20] on link "Dashboard" at bounding box center [74, 29] width 63 height 23
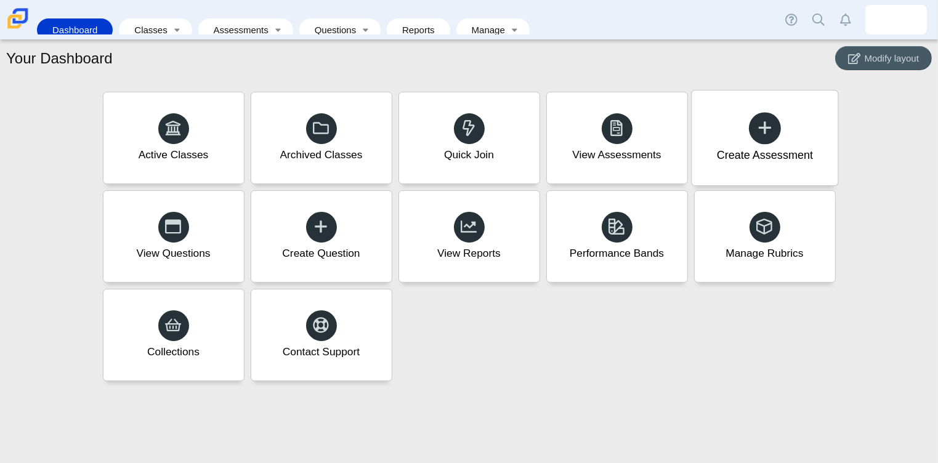
click at [766, 137] on span at bounding box center [764, 128] width 17 height 19
click at [759, 135] on icon at bounding box center [764, 127] width 17 height 17
click at [254, 20] on link "Assessments" at bounding box center [236, 29] width 65 height 23
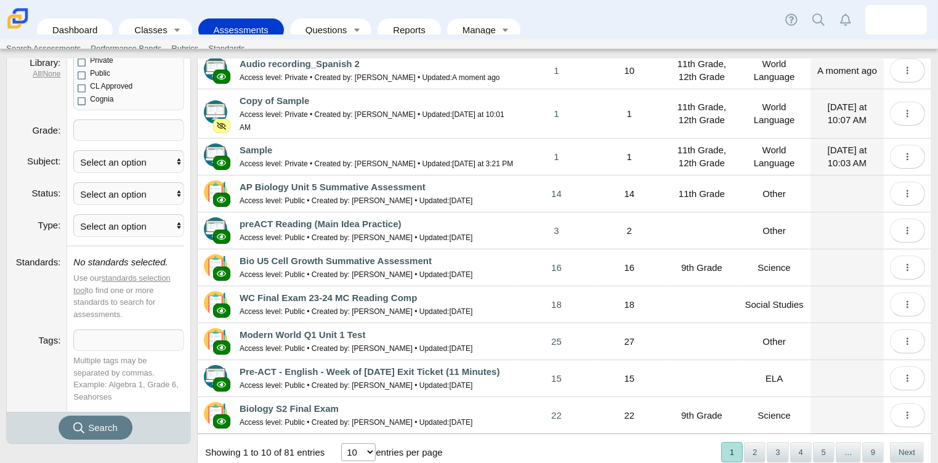
scroll to position [113, 0]
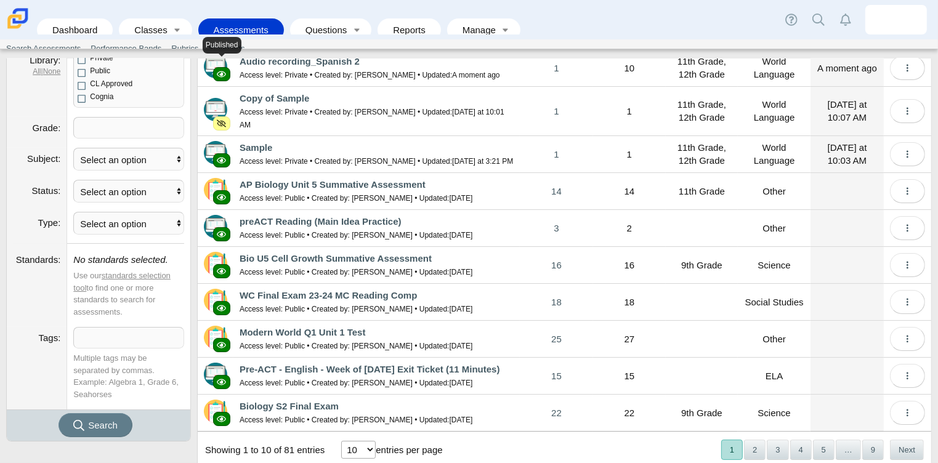
click at [222, 76] on use at bounding box center [221, 74] width 9 height 6
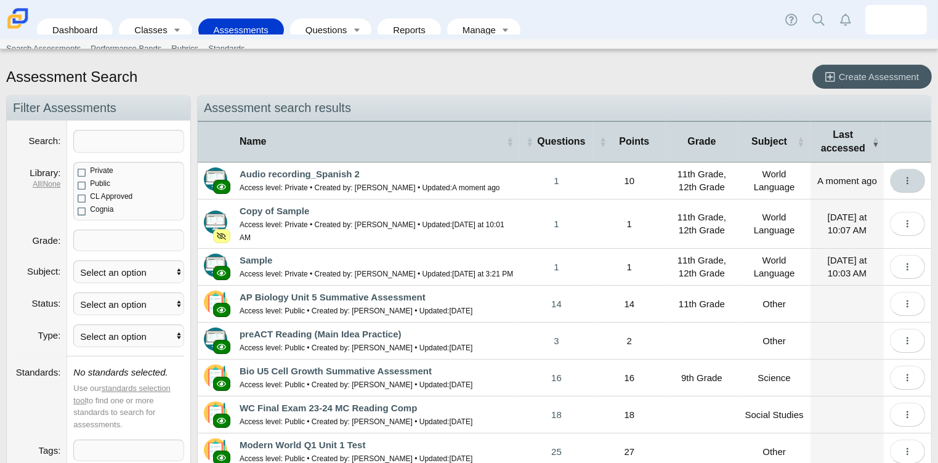
click at [903, 181] on icon "More options" at bounding box center [907, 180] width 9 height 9
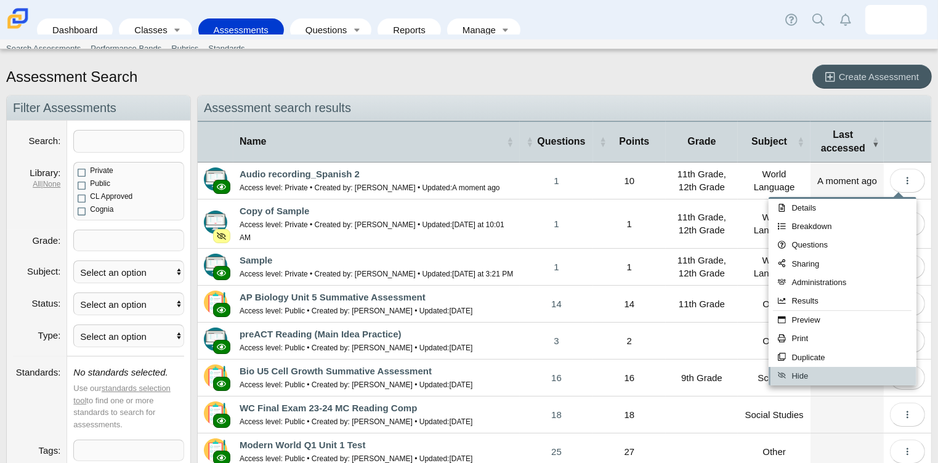
click at [823, 376] on link "Hide" at bounding box center [843, 376] width 148 height 18
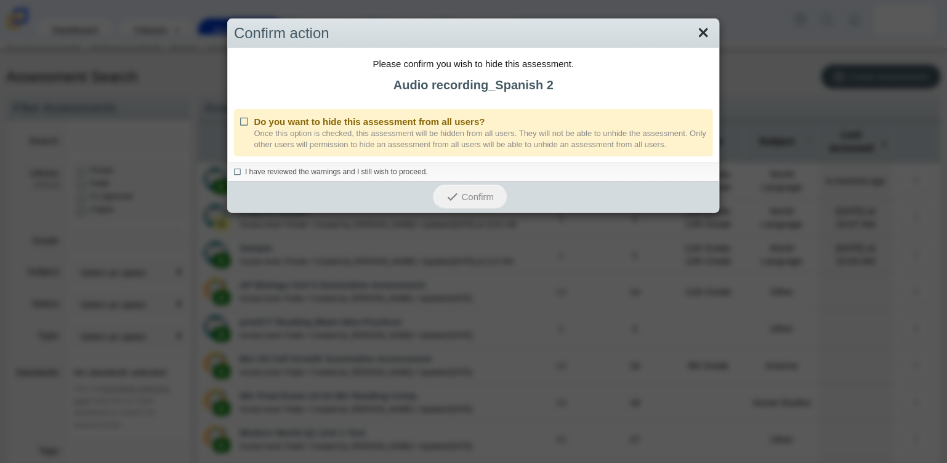
click at [706, 29] on link "Close" at bounding box center [703, 33] width 19 height 21
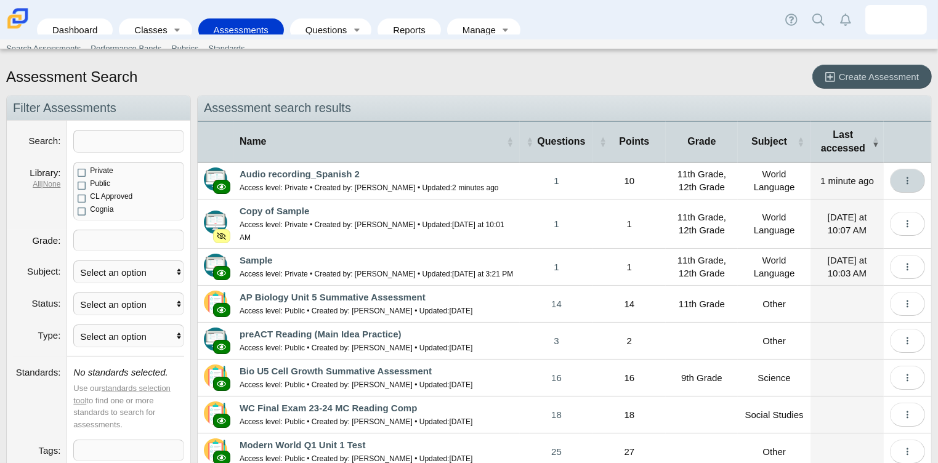
click at [903, 184] on span "More options" at bounding box center [907, 181] width 9 height 10
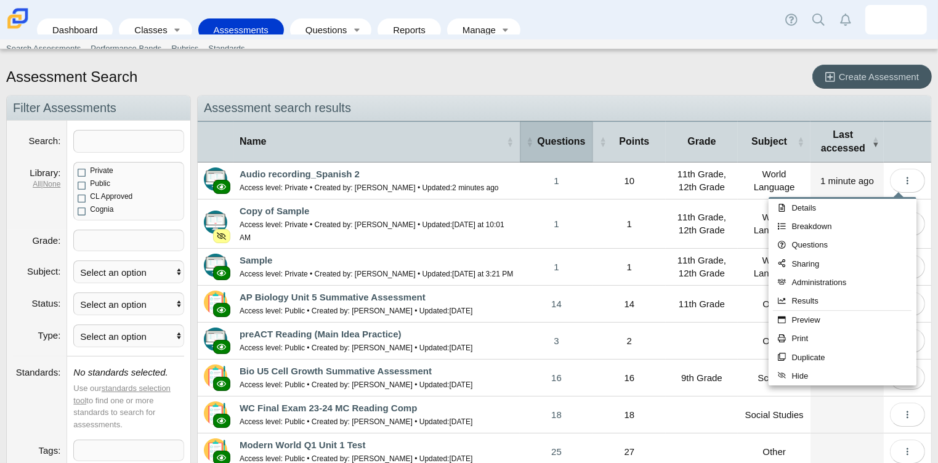
click at [537, 135] on span "Questions" at bounding box center [561, 142] width 51 height 14
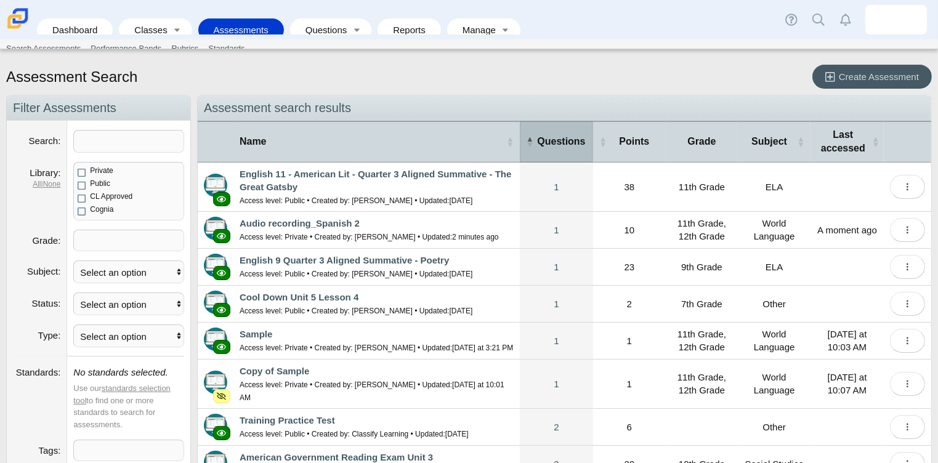
click at [537, 135] on span "Questions" at bounding box center [561, 142] width 51 height 14
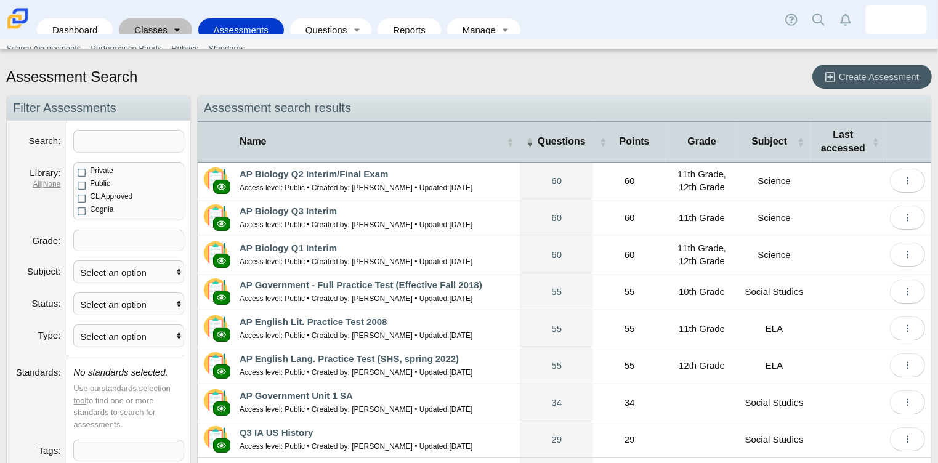
click at [169, 23] on link "Toggle expanded" at bounding box center [177, 29] width 17 height 23
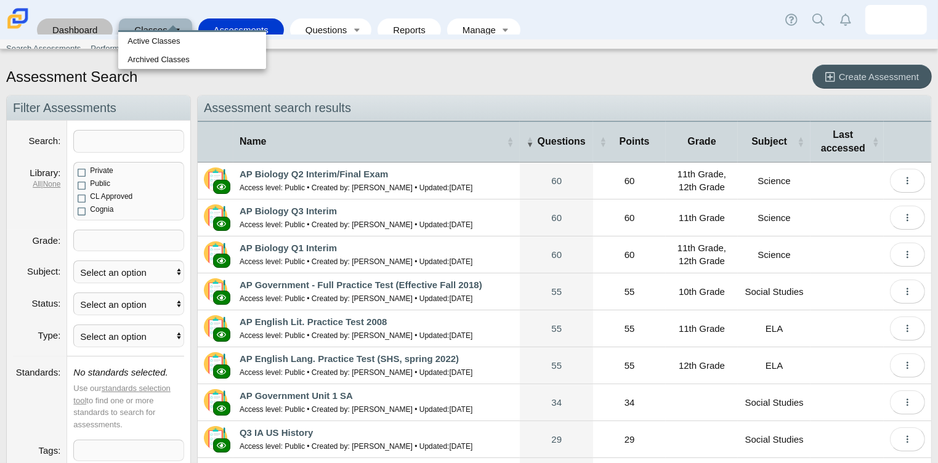
click at [70, 26] on link "Dashboard" at bounding box center [74, 29] width 63 height 23
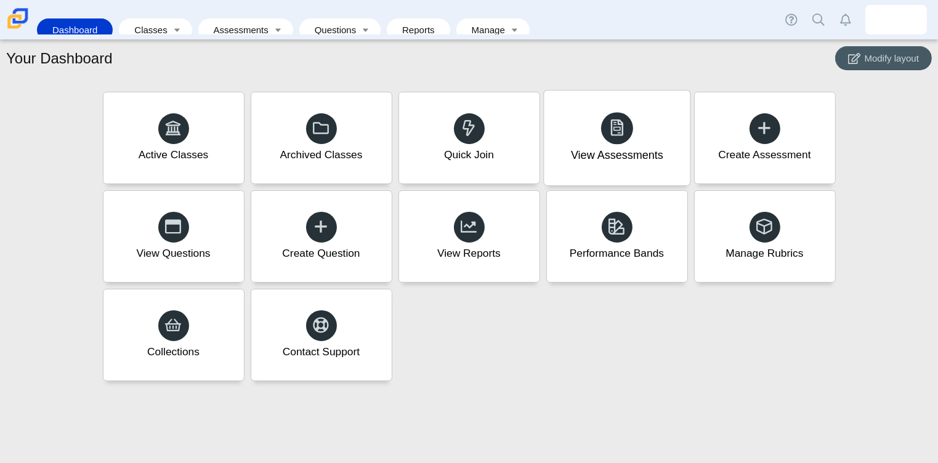
click at [634, 162] on div "View Assessments" at bounding box center [617, 156] width 92 height 16
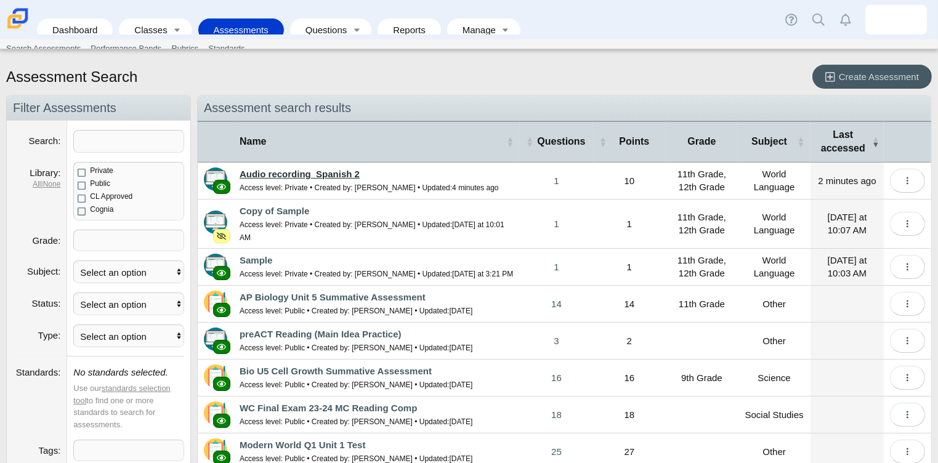
click at [275, 177] on link "Audio recording_Spanish 2" at bounding box center [300, 174] width 120 height 10
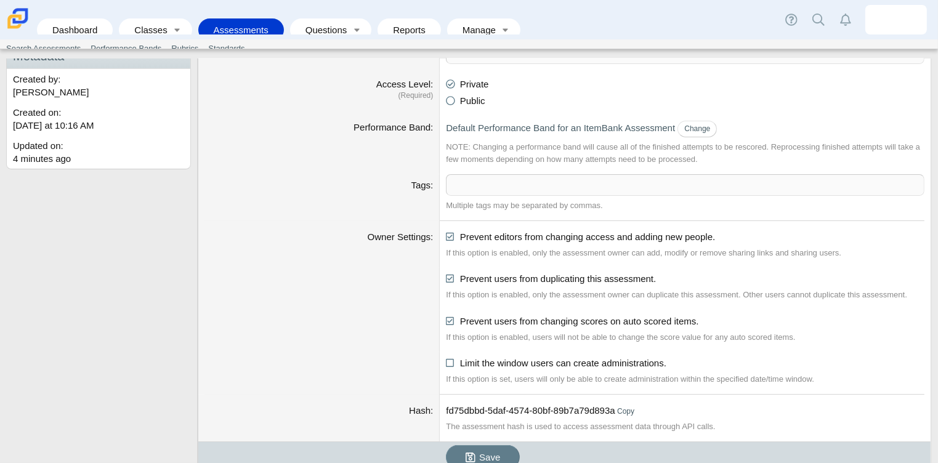
scroll to position [246, 0]
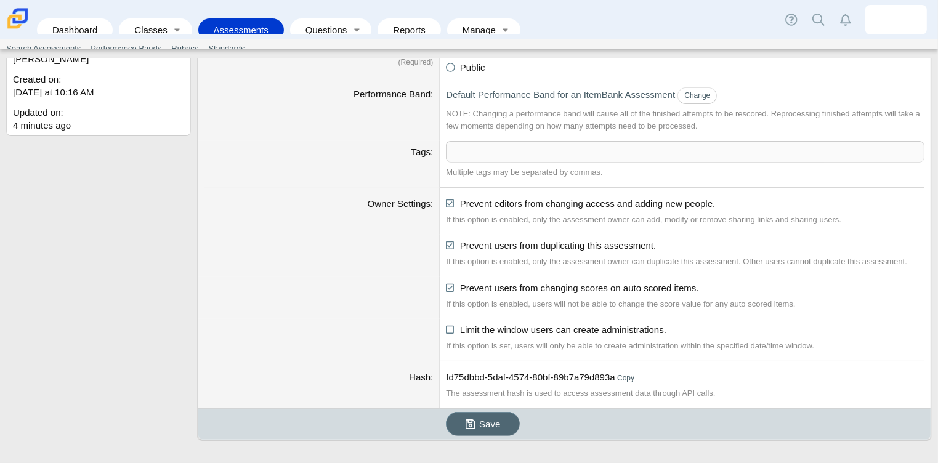
click at [479, 423] on span "Save" at bounding box center [489, 424] width 21 height 10
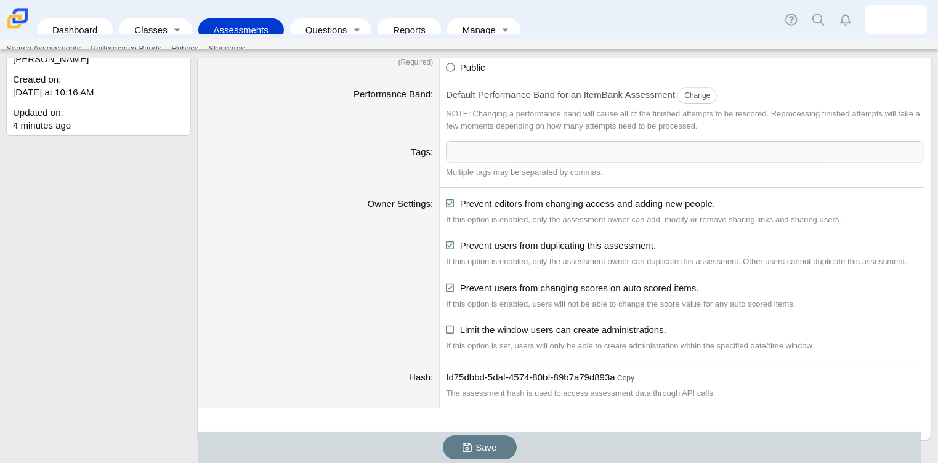
scroll to position [0, 0]
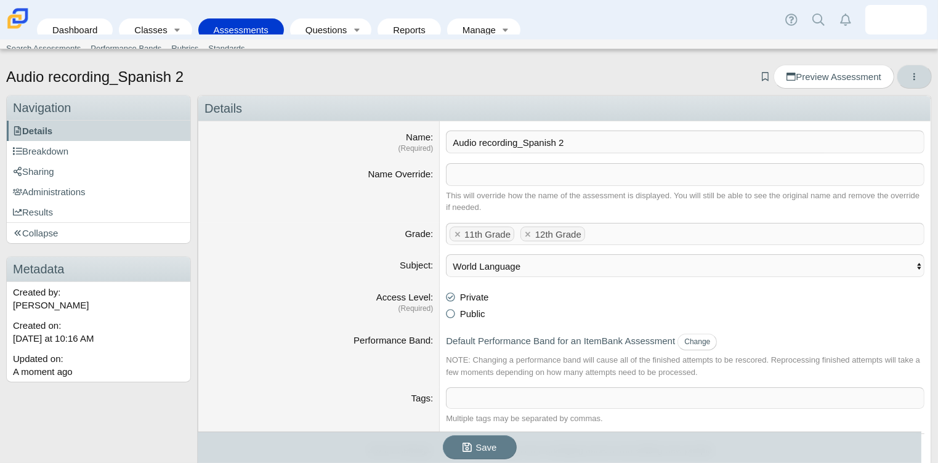
click at [910, 82] on span "More options" at bounding box center [914, 76] width 9 height 10
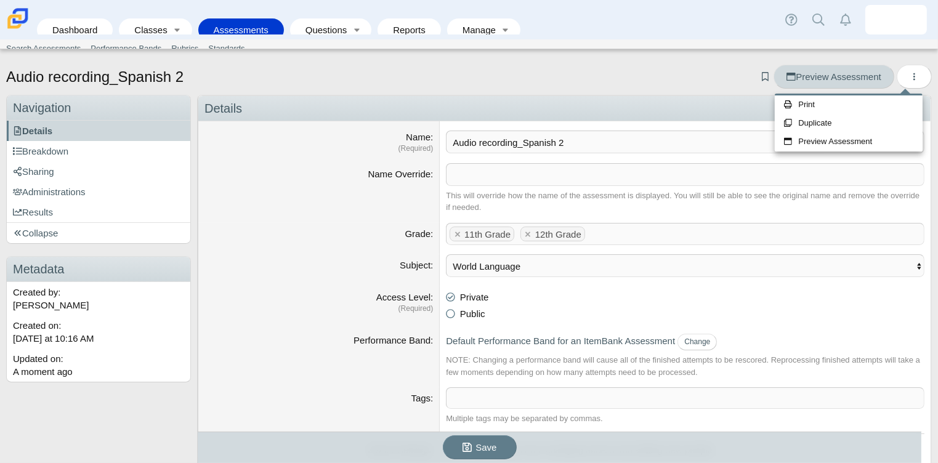
click at [827, 81] on span "Preview Assessment" at bounding box center [834, 76] width 94 height 10
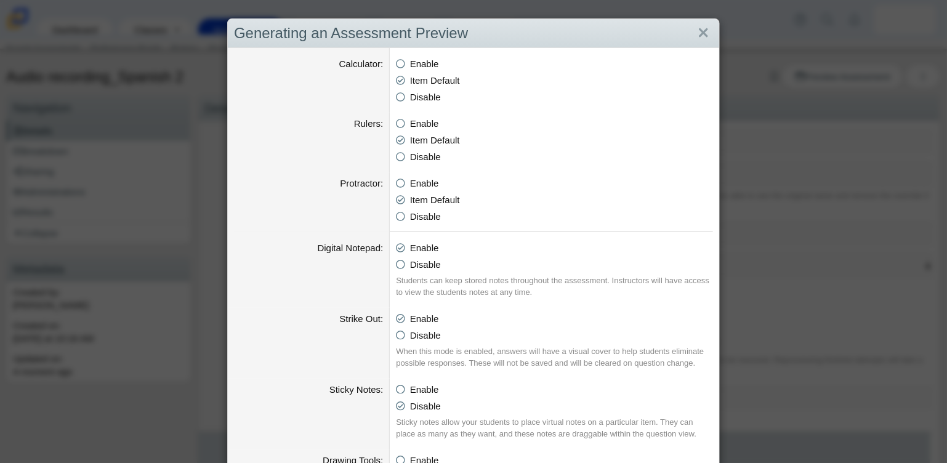
scroll to position [657, 0]
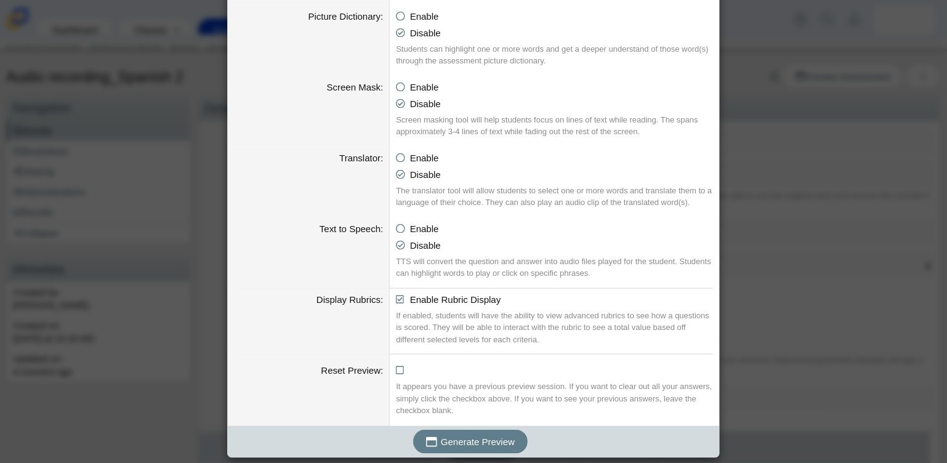
click at [479, 455] on div "Generate Preview" at bounding box center [470, 441] width 485 height 31
click at [499, 437] on span "Generate Preview" at bounding box center [478, 442] width 74 height 10
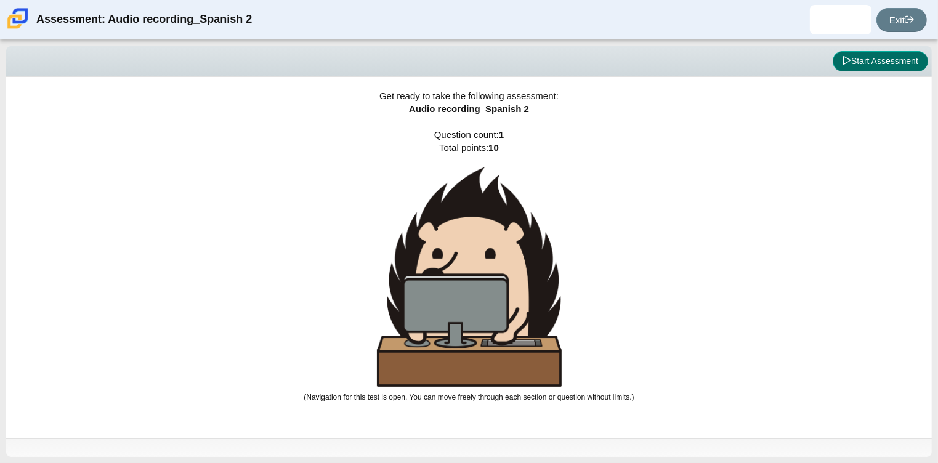
click at [881, 66] on button "Start Assessment" at bounding box center [880, 61] width 95 height 21
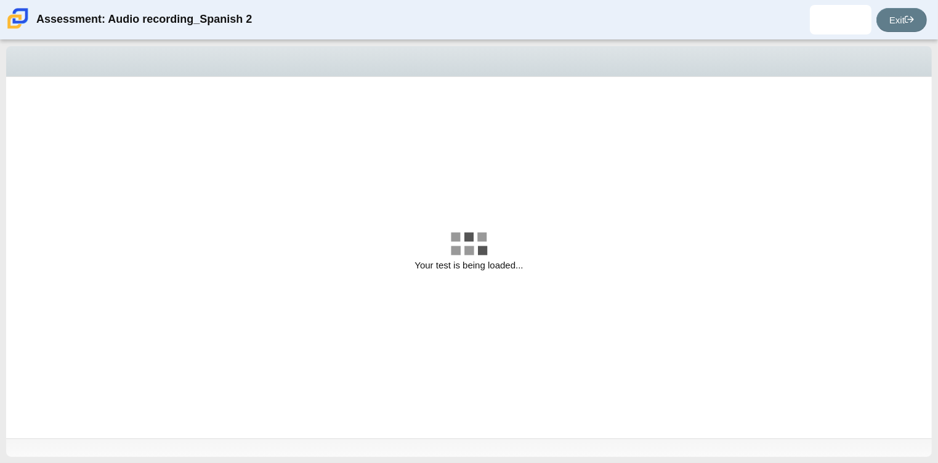
select select "629d6dd1-9675-4bc8-a65d-04cc20bcab32"
